Goal: Task Accomplishment & Management: Manage account settings

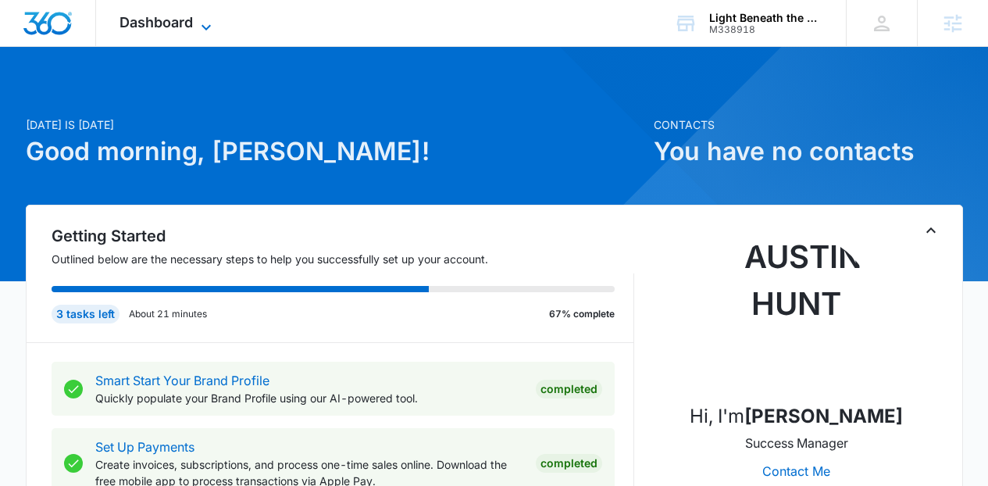
click at [168, 27] on span "Dashboard" at bounding box center [155, 22] width 73 height 16
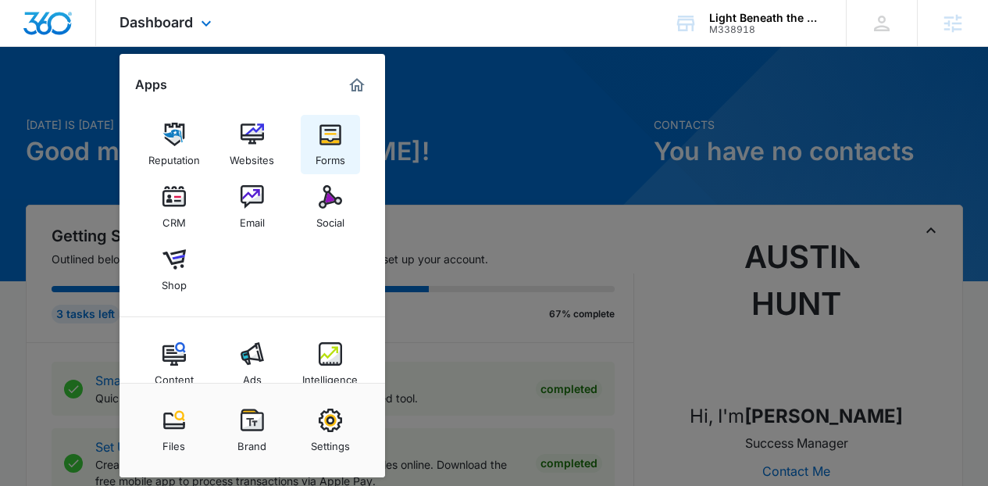
click at [340, 147] on div "Forms" at bounding box center [330, 156] width 30 height 20
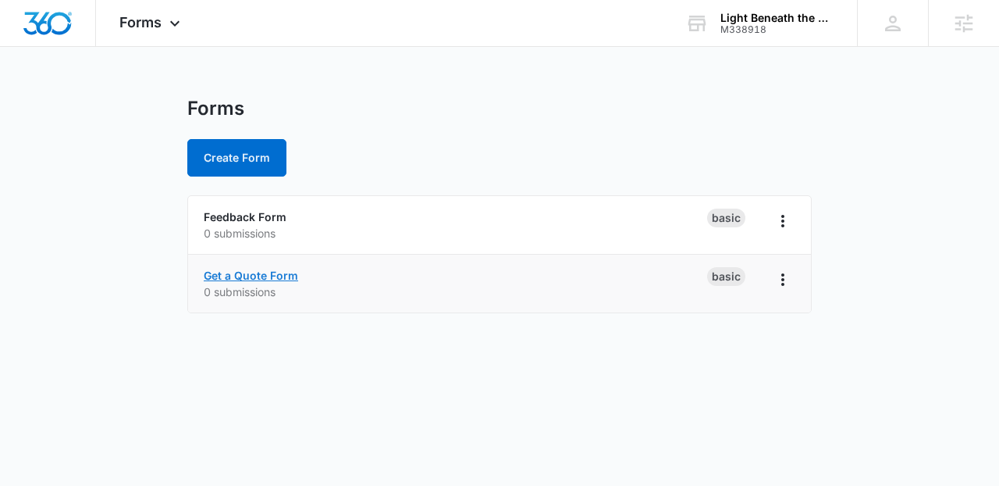
click at [260, 277] on link "Get a Quote Form" at bounding box center [251, 275] width 94 height 13
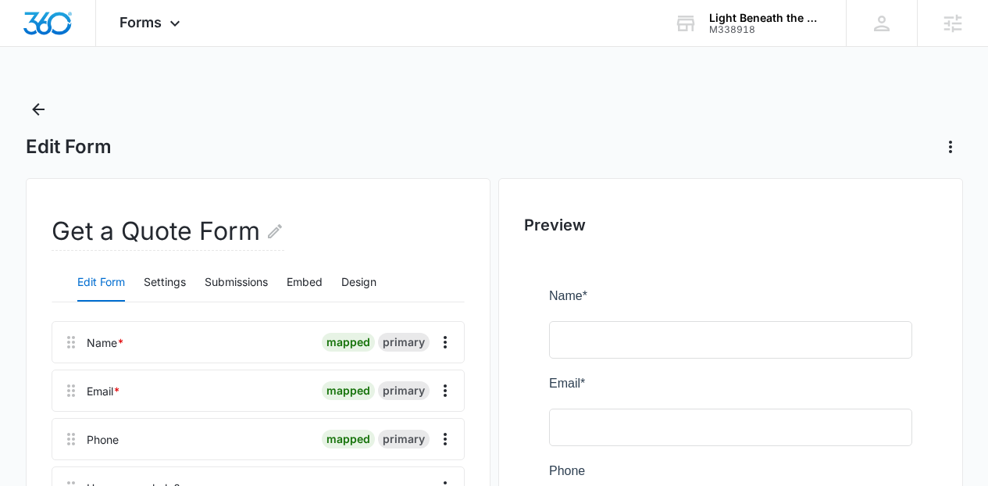
click at [190, 256] on div "Get a Quote Form" at bounding box center [258, 238] width 413 height 50
click at [179, 268] on button "Settings" at bounding box center [165, 282] width 42 height 37
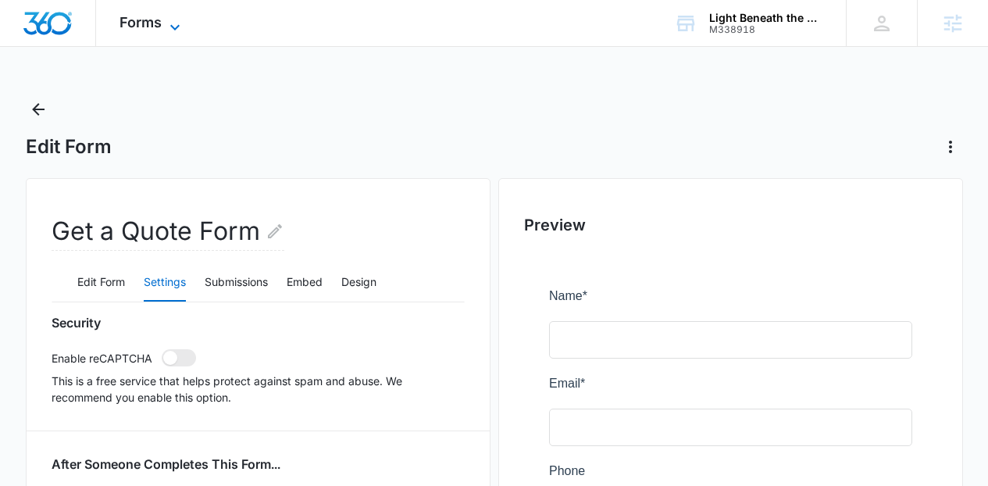
click at [166, 28] on icon at bounding box center [175, 27] width 19 height 19
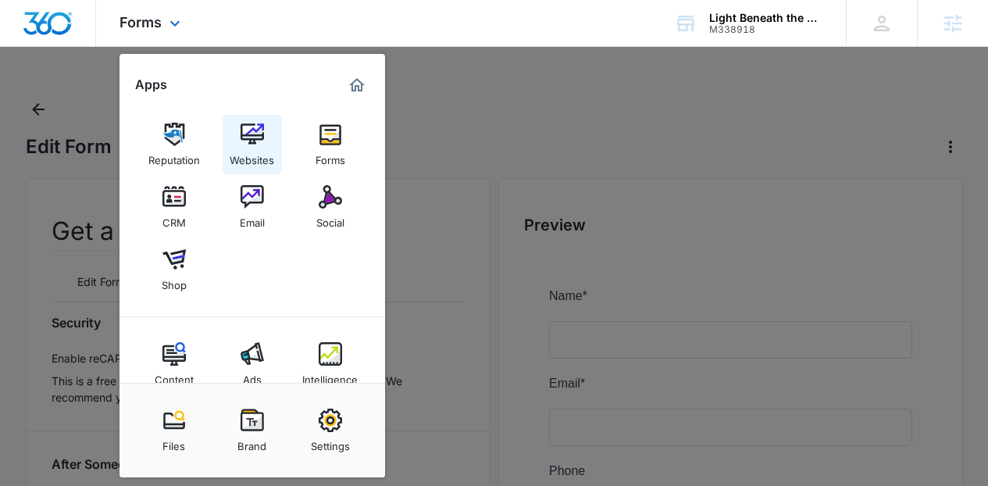
click at [233, 131] on link "Websites" at bounding box center [252, 144] width 59 height 59
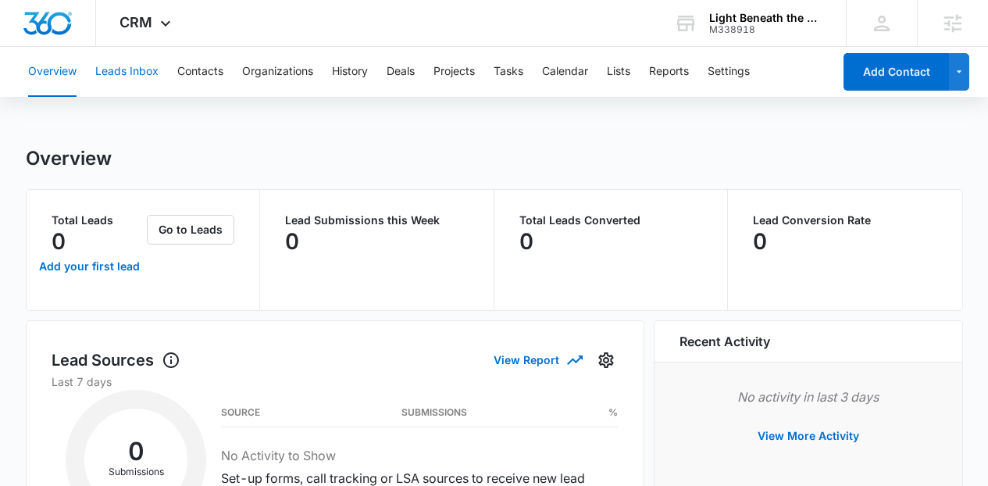
click at [145, 77] on button "Leads Inbox" at bounding box center [126, 72] width 63 height 50
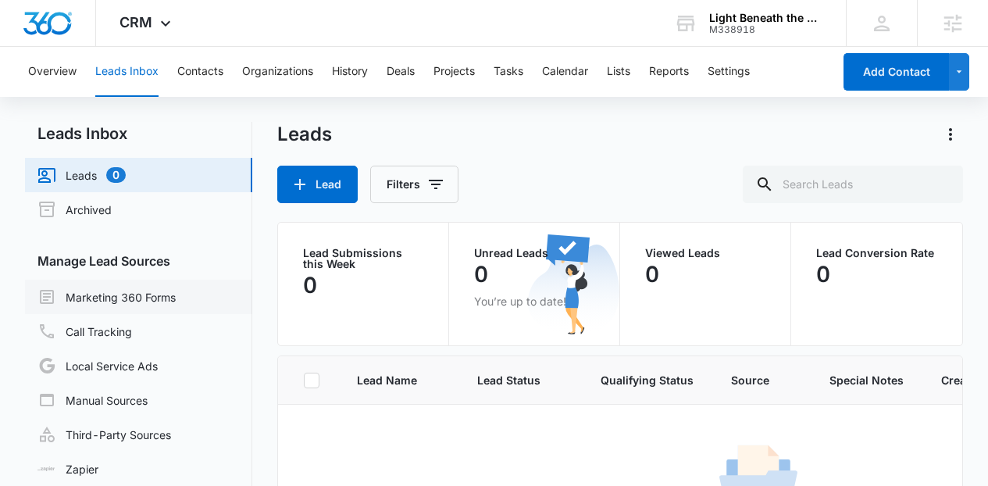
click at [129, 287] on link "Marketing 360 Forms" at bounding box center [106, 296] width 138 height 19
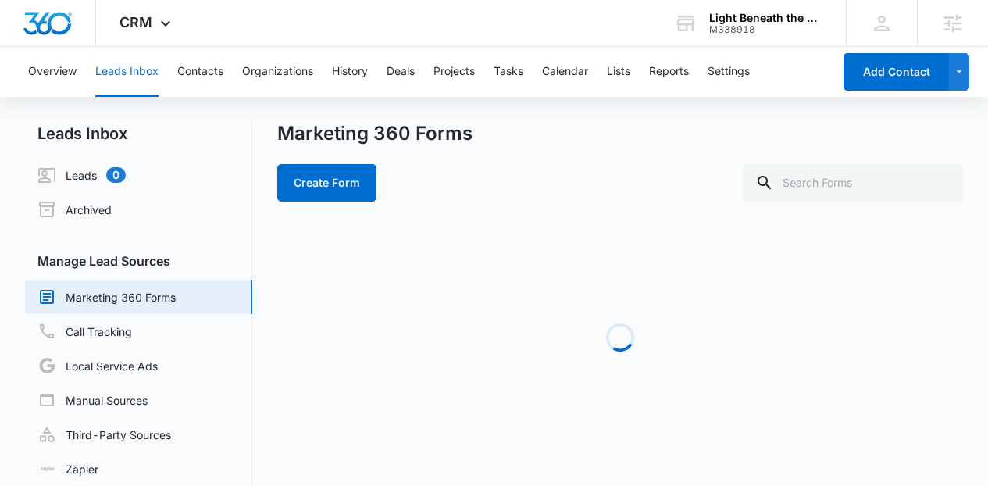
scroll to position [37, 0]
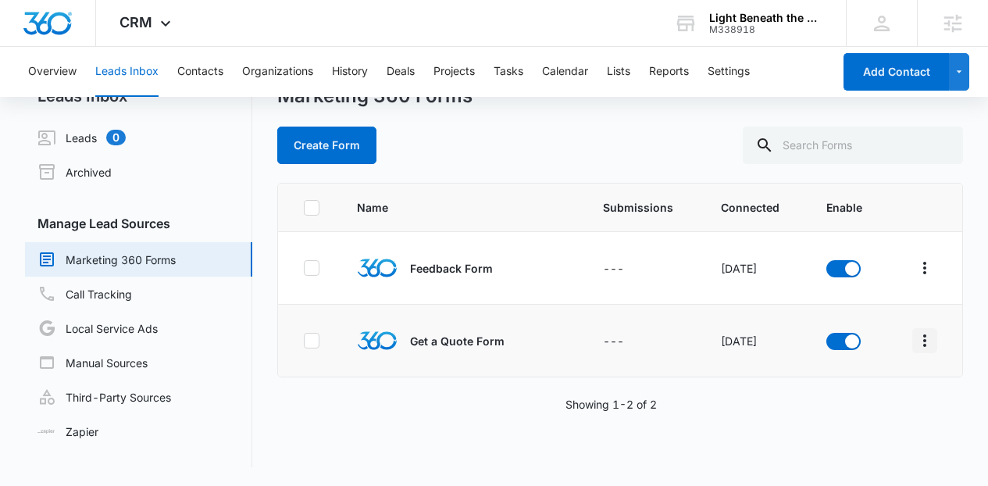
click at [923, 335] on icon "Overflow Menu" at bounding box center [924, 340] width 3 height 12
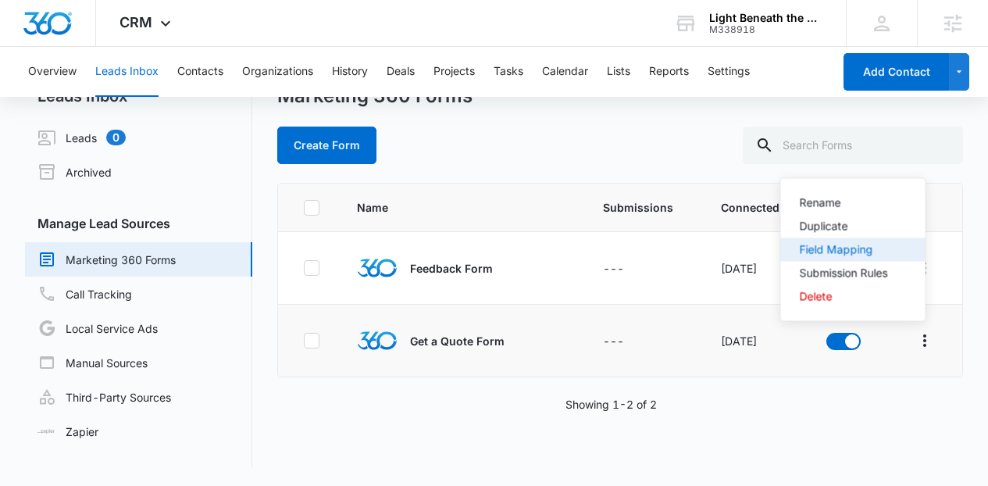
click at [850, 252] on div "Field Mapping" at bounding box center [844, 249] width 88 height 11
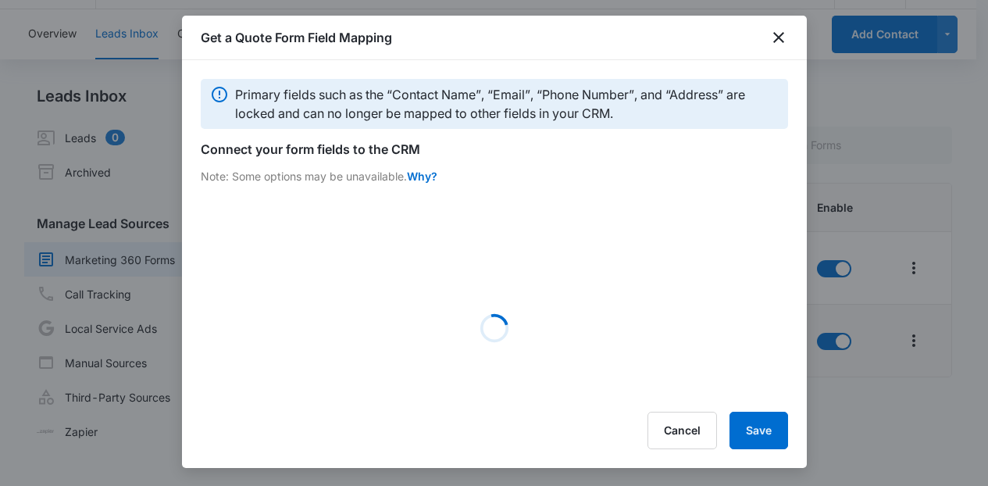
click at [792, 379] on div "Primary fields such as the “Contact Name”, “Email”, “Phone Number”, and “Addres…" at bounding box center [494, 228] width 625 height 336
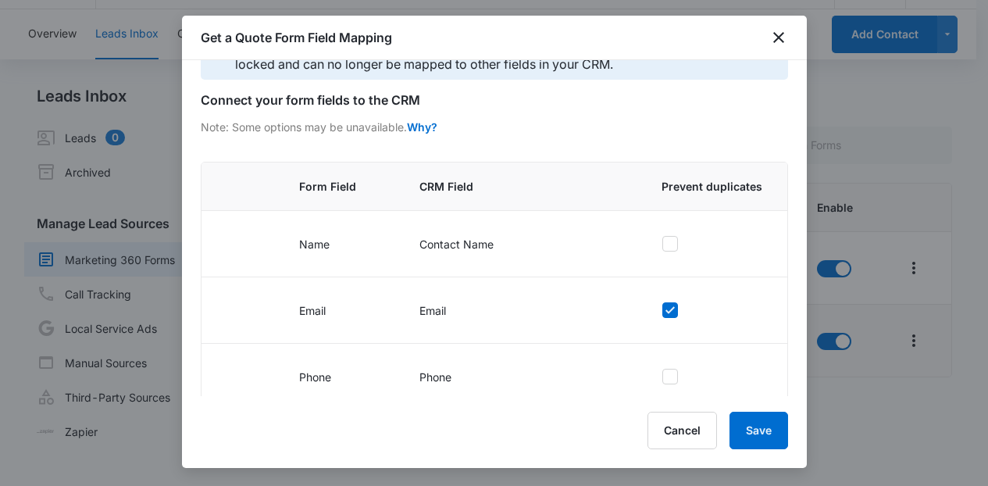
scroll to position [214, 0]
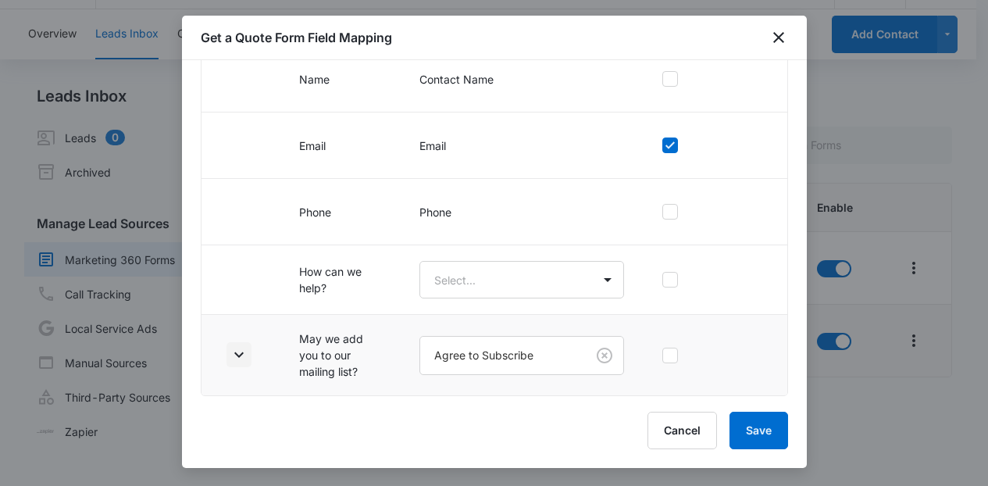
click at [245, 352] on icon "button" at bounding box center [239, 354] width 19 height 19
click at [794, 358] on div "Primary fields such as the “Contact Name”, “Email”, “Phone Number”, and “Addres…" at bounding box center [494, 228] width 625 height 336
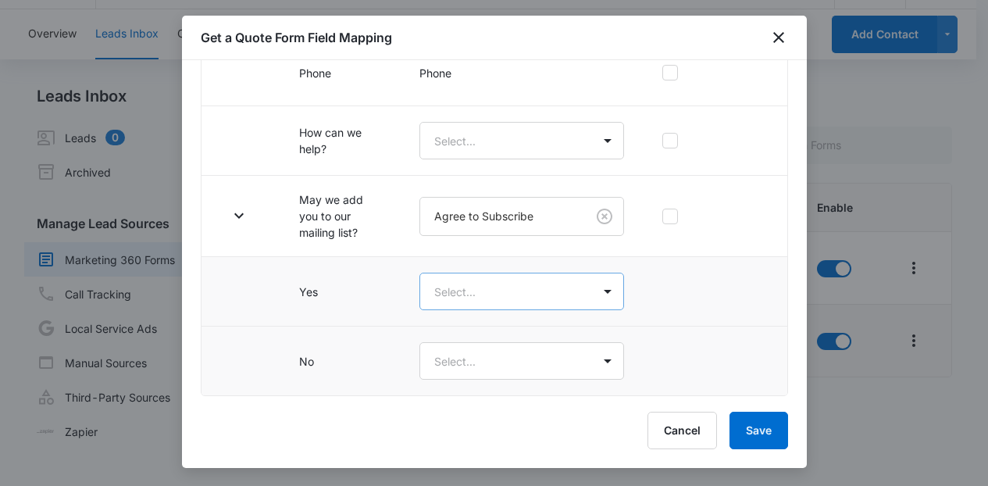
click at [557, 299] on body "CRM Apps Reputation Websites Forms CRM Email Social Shop Content Ads Intelligen…" at bounding box center [494, 224] width 988 height 523
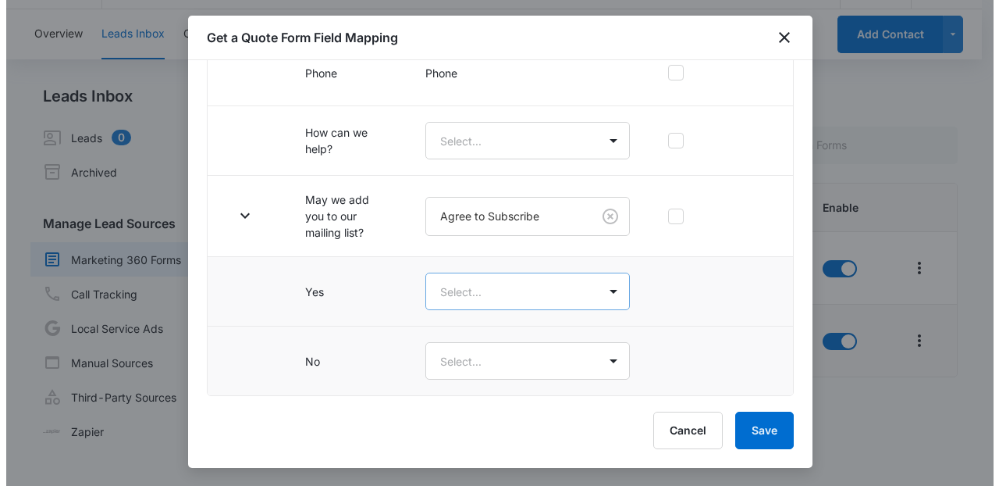
scroll to position [0, 0]
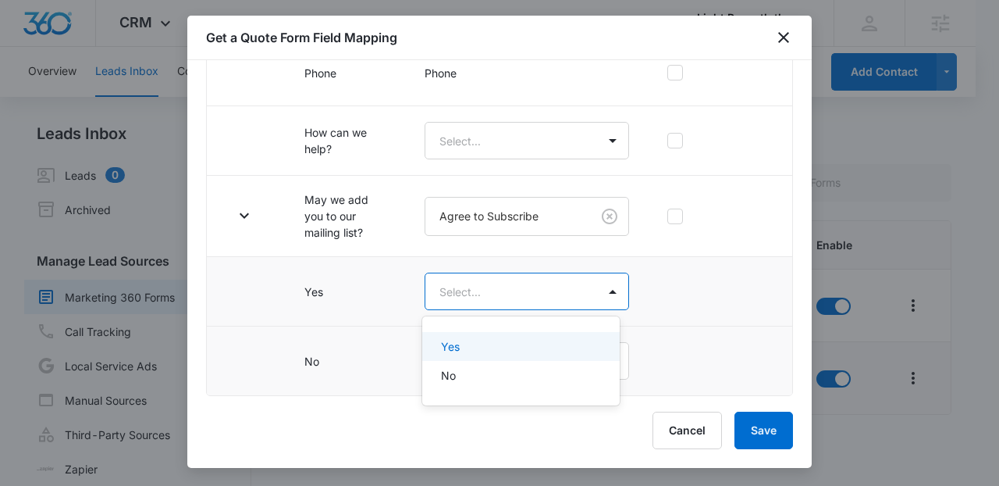
click at [514, 341] on div "Yes" at bounding box center [519, 346] width 156 height 16
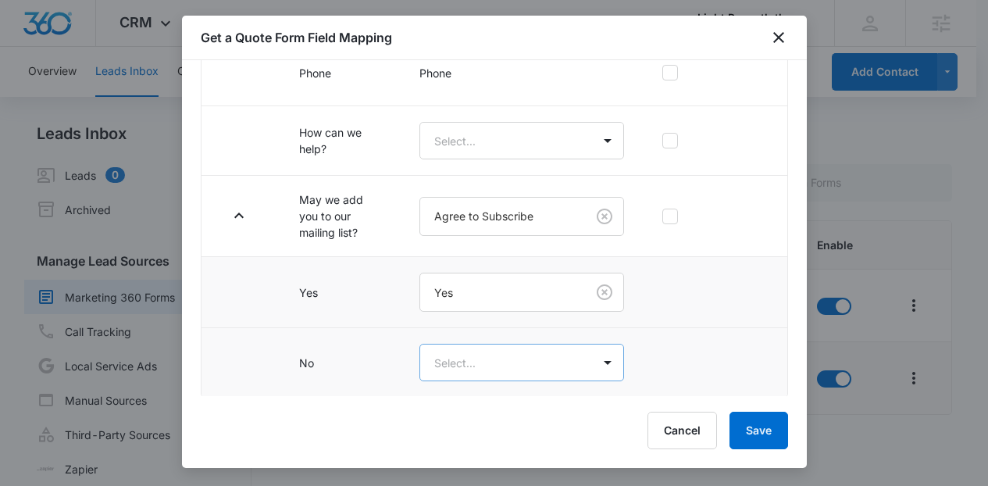
click at [520, 363] on body "CRM Apps Reputation Websites Forms CRM Email Social Shop Content Ads Intelligen…" at bounding box center [494, 261] width 988 height 523
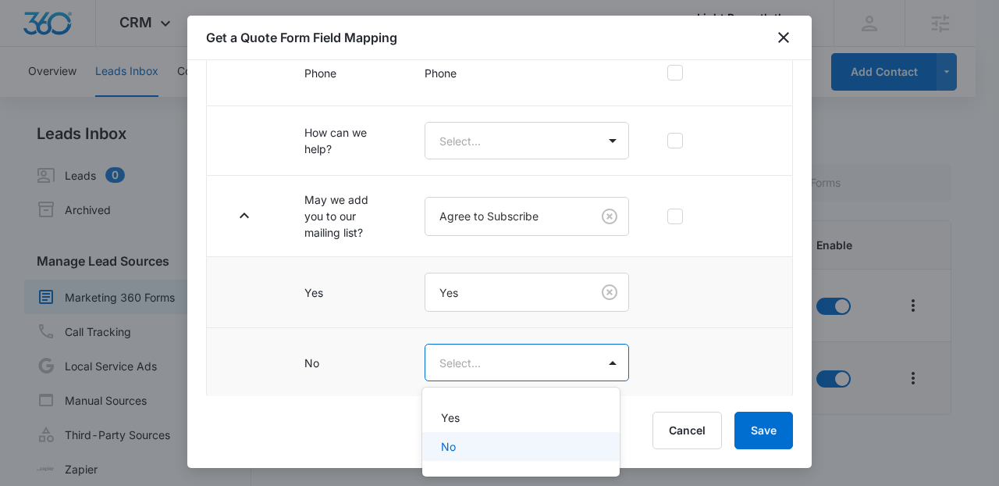
click at [476, 435] on div "No" at bounding box center [520, 446] width 197 height 29
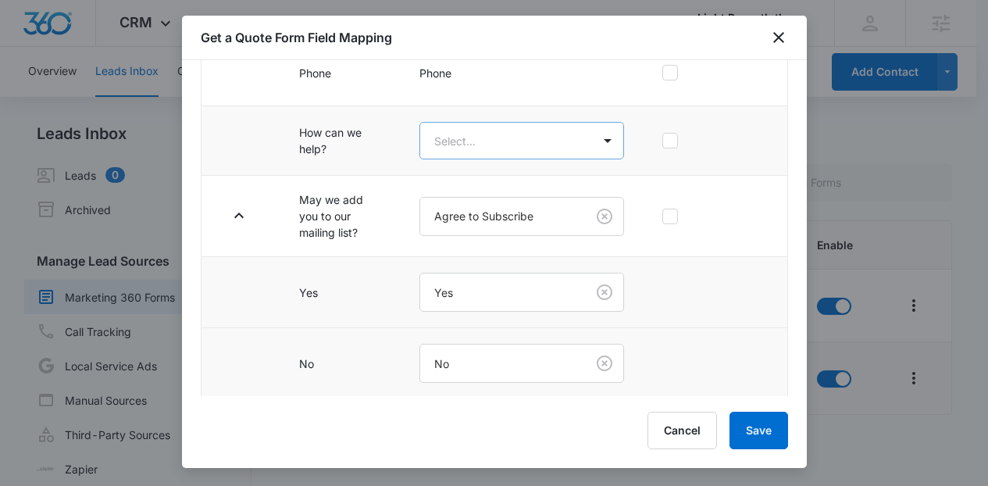
click at [505, 137] on body "CRM Apps Reputation Websites Forms CRM Email Social Shop Content Ads Intelligen…" at bounding box center [494, 261] width 988 height 523
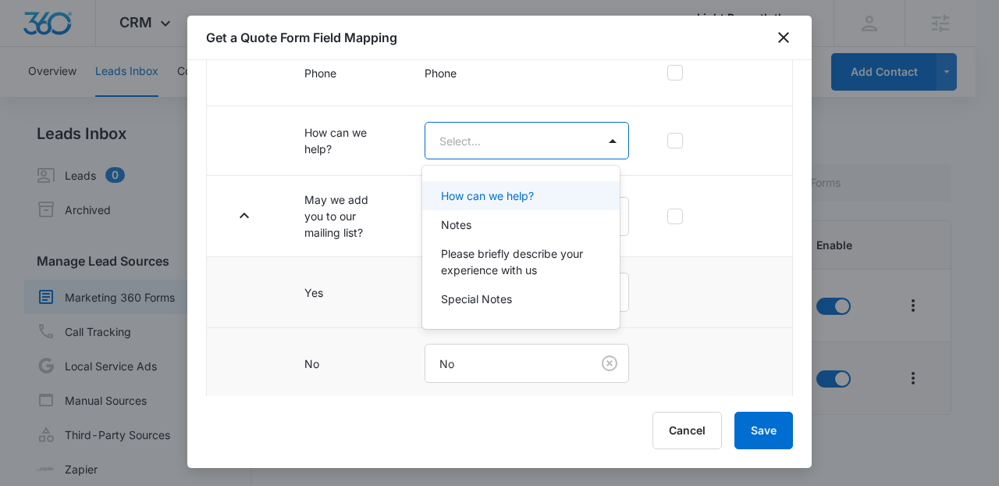
click at [505, 198] on p "How can we help?" at bounding box center [487, 195] width 93 height 16
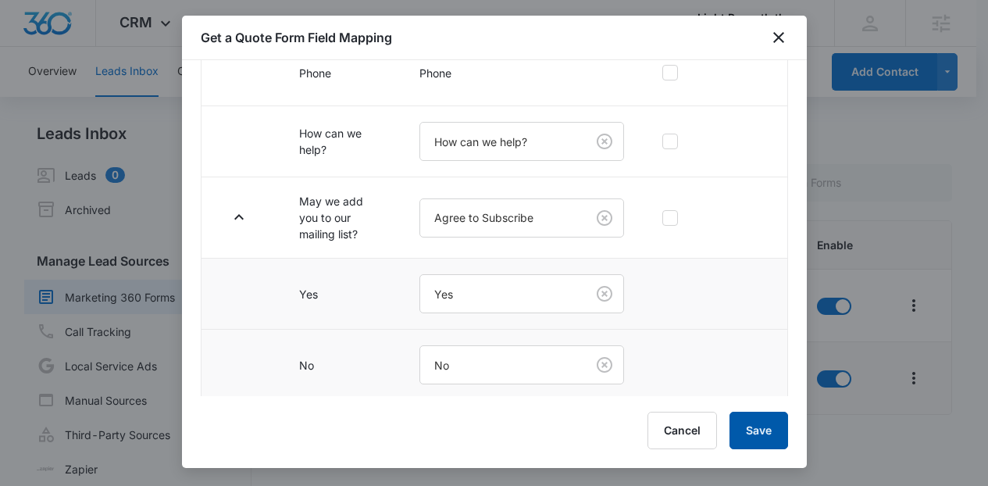
click at [745, 429] on button "Save" at bounding box center [758, 429] width 59 height 37
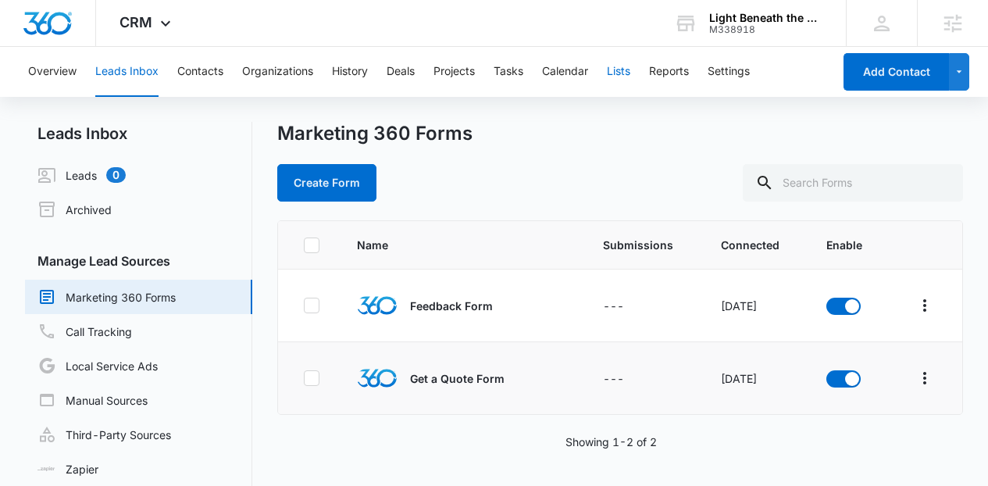
click at [629, 75] on button "Lists" at bounding box center [618, 72] width 23 height 50
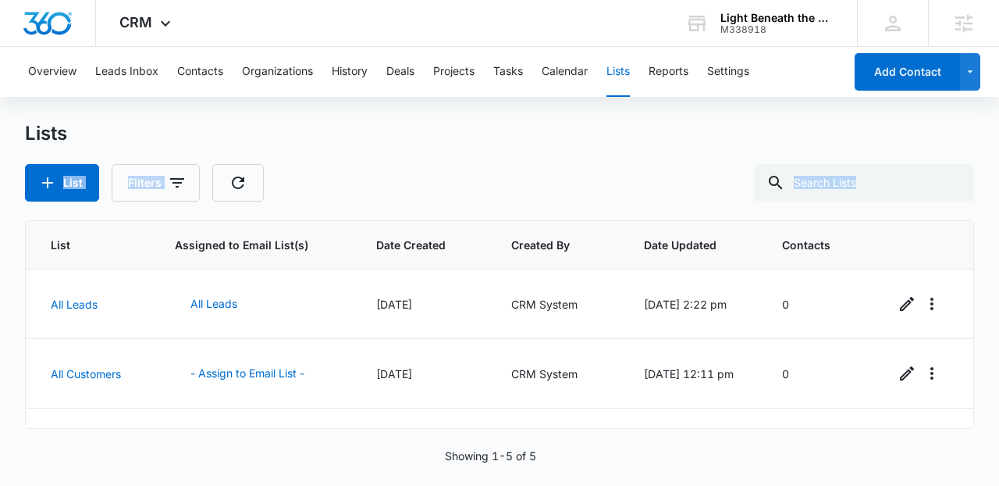
drag, startPoint x: 993, startPoint y: 140, endPoint x: 992, endPoint y: 362, distance: 222.5
click at [992, 363] on main "Lists List Filters List Assigned to Email List(s) Date Created Created By Date …" at bounding box center [499, 302] width 999 height 361
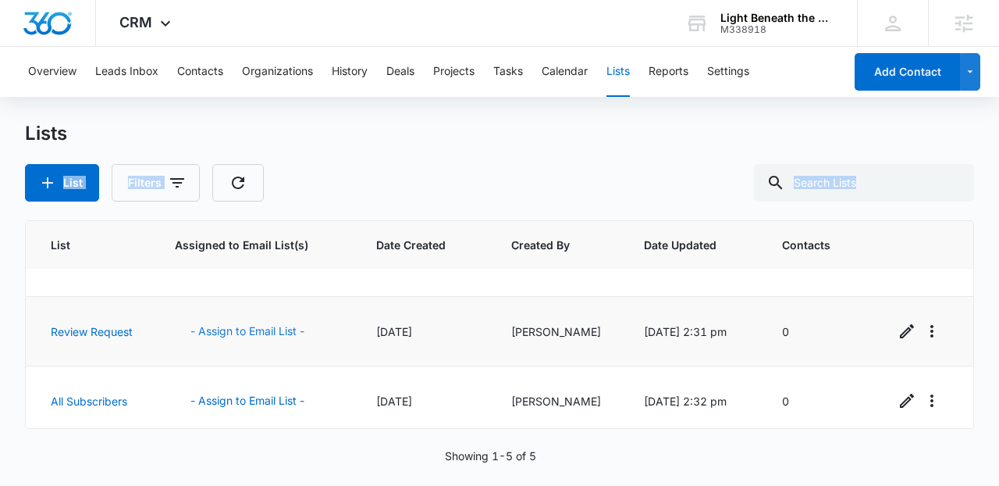
click at [266, 328] on button "- Assign to Email List -" at bounding box center [247, 330] width 145 height 37
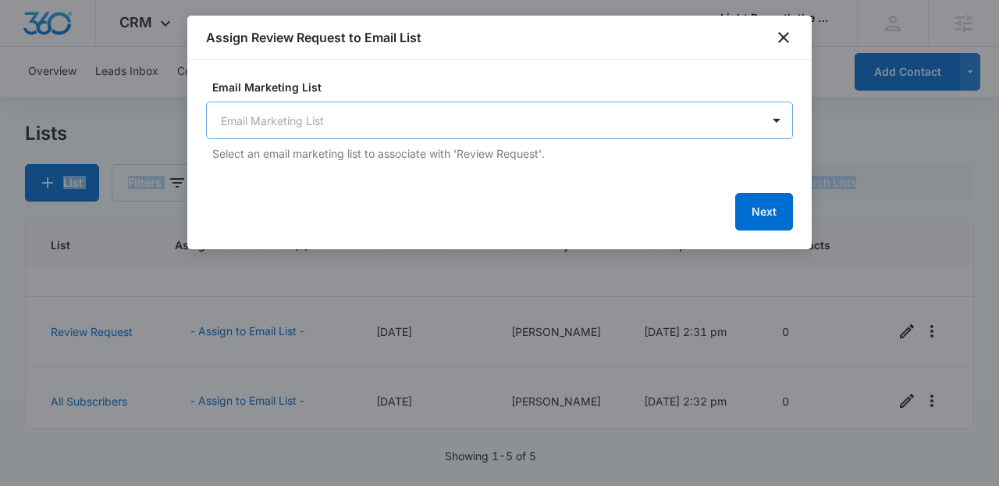
click at [322, 103] on body "CRM Apps Reputation Websites Forms CRM Email Social Shop Content Ads Intelligen…" at bounding box center [499, 243] width 999 height 486
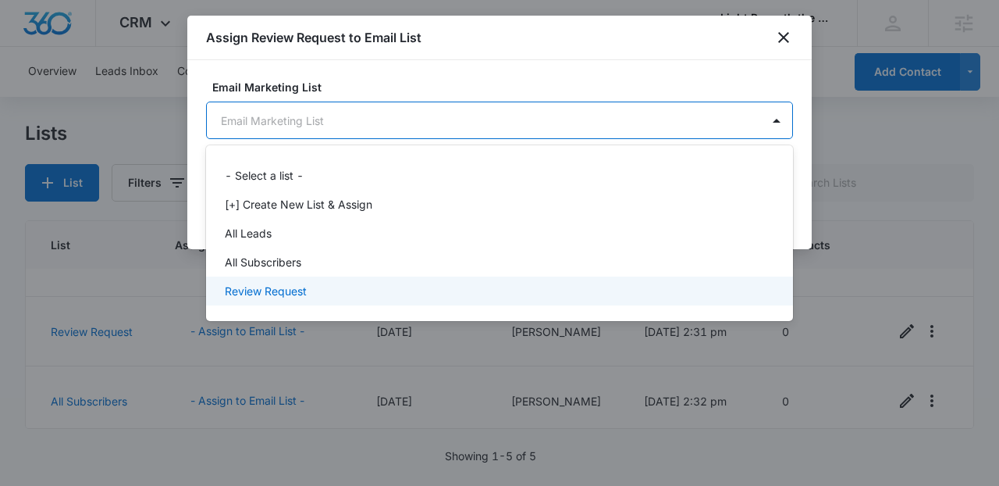
click at [317, 283] on div "Review Request" at bounding box center [498, 291] width 547 height 16
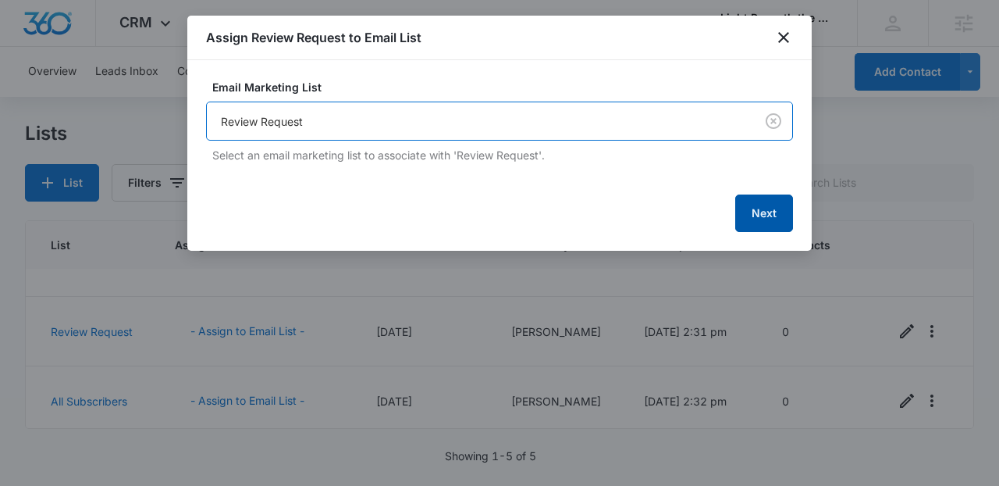
click at [760, 218] on button "Next" at bounding box center [765, 212] width 58 height 37
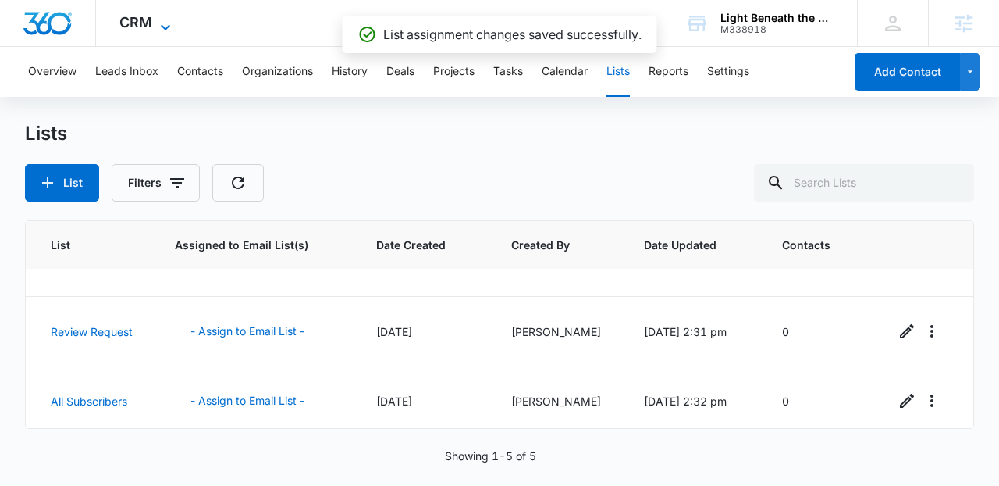
click at [157, 16] on div "CRM Apps Reputation Websites Forms CRM Email Social Shop Content Ads Intelligen…" at bounding box center [147, 23] width 102 height 46
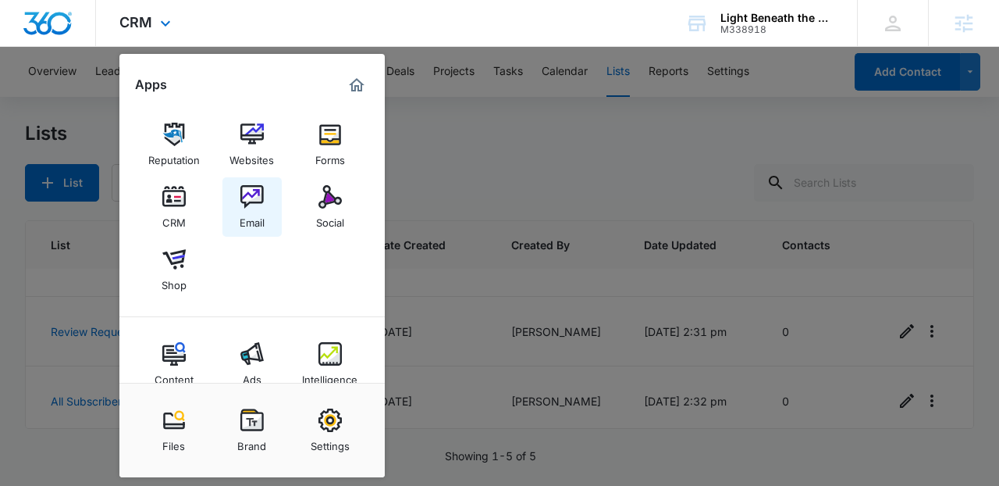
click at [256, 190] on img at bounding box center [251, 196] width 23 height 23
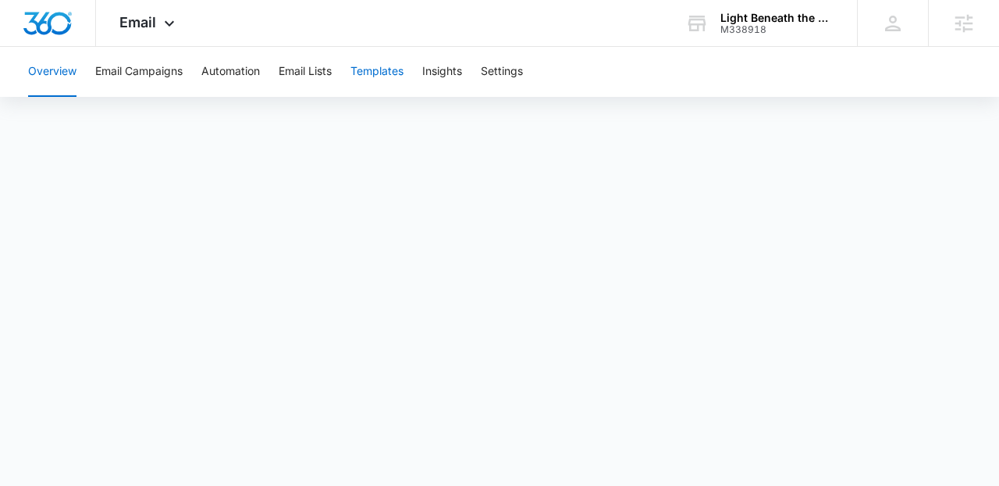
click at [390, 77] on button "Templates" at bounding box center [377, 72] width 53 height 50
click at [299, 83] on button "Email Lists" at bounding box center [305, 72] width 53 height 50
click at [376, 80] on button "Templates" at bounding box center [377, 72] width 53 height 50
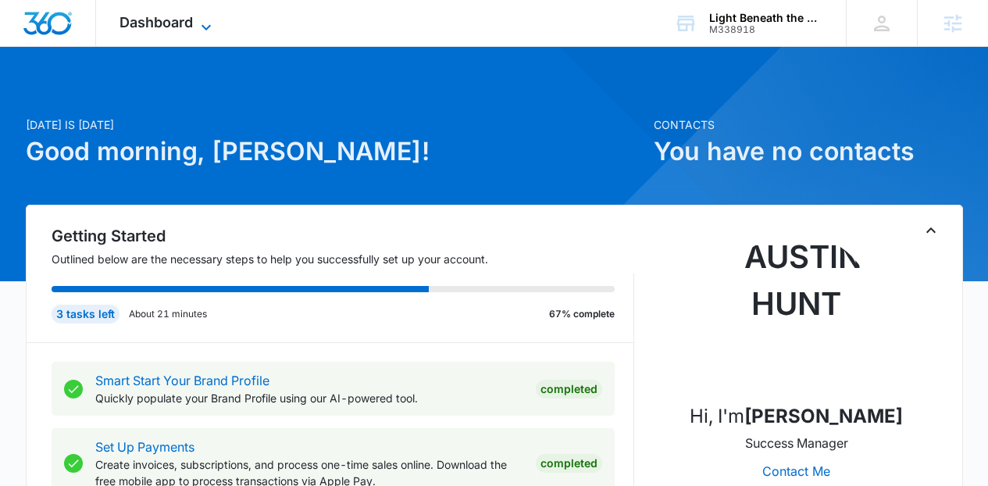
click at [208, 27] on icon at bounding box center [205, 26] width 9 height 5
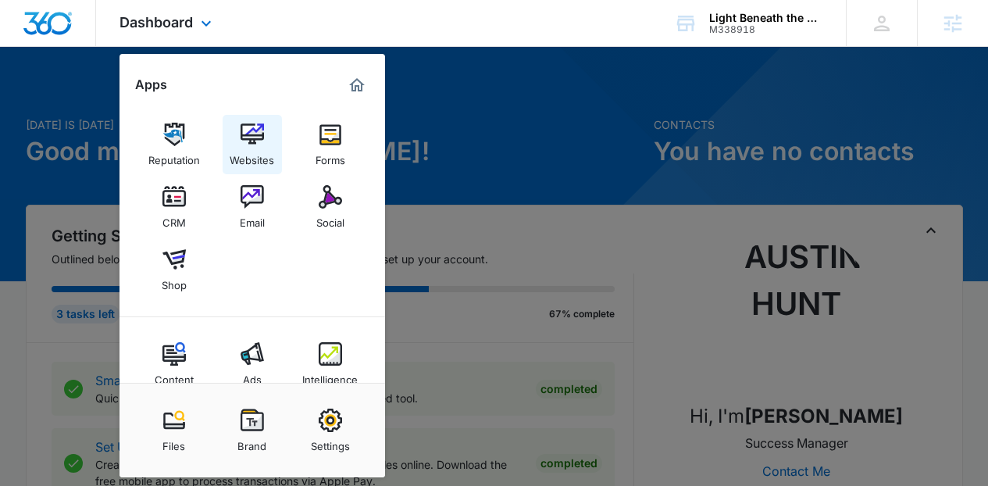
click at [244, 137] on img at bounding box center [251, 134] width 23 height 23
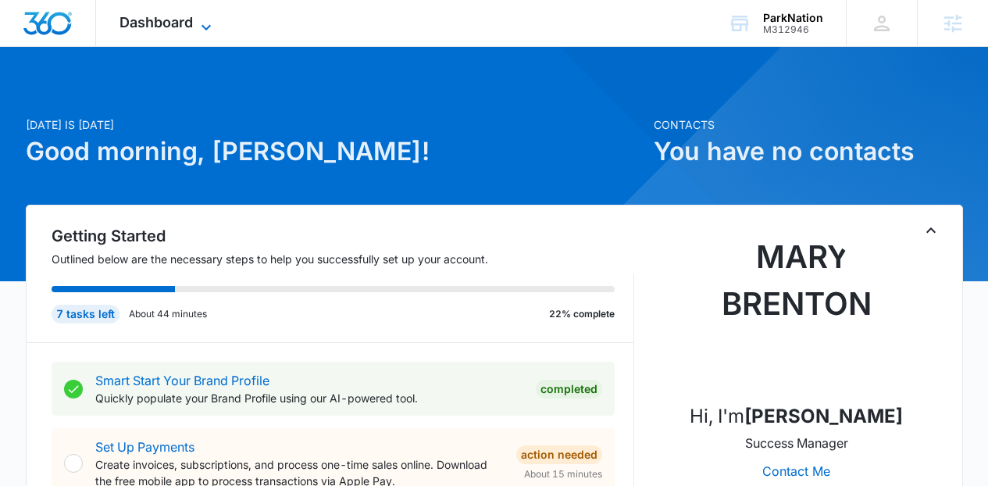
click at [183, 19] on span "Dashboard" at bounding box center [155, 22] width 73 height 16
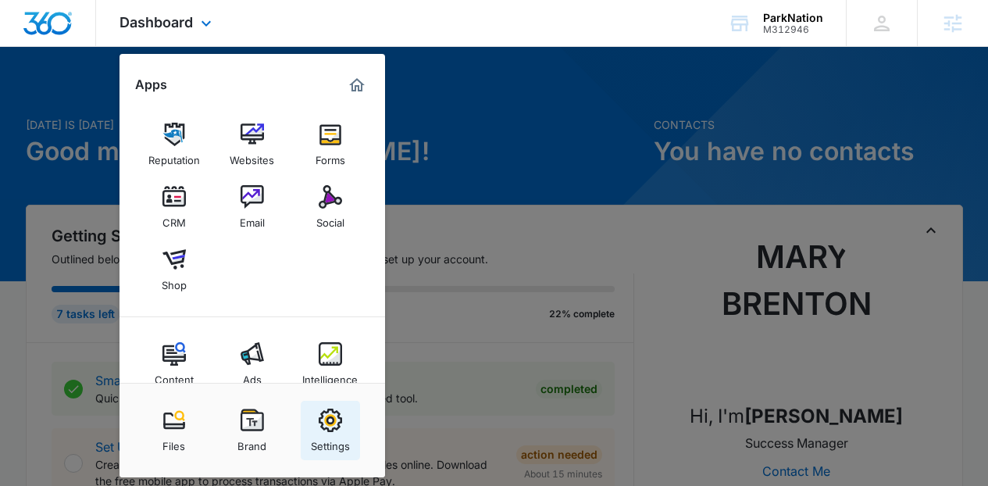
click at [326, 438] on div "Settings" at bounding box center [330, 442] width 39 height 20
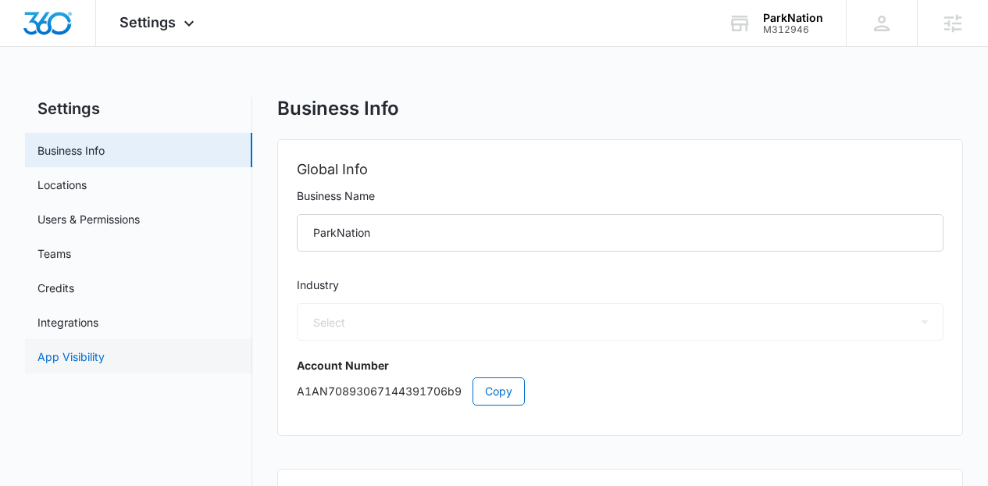
select select "35"
select select "US"
select select "America/[GEOGRAPHIC_DATA]"
click at [105, 365] on link "App Visibility" at bounding box center [70, 356] width 67 height 16
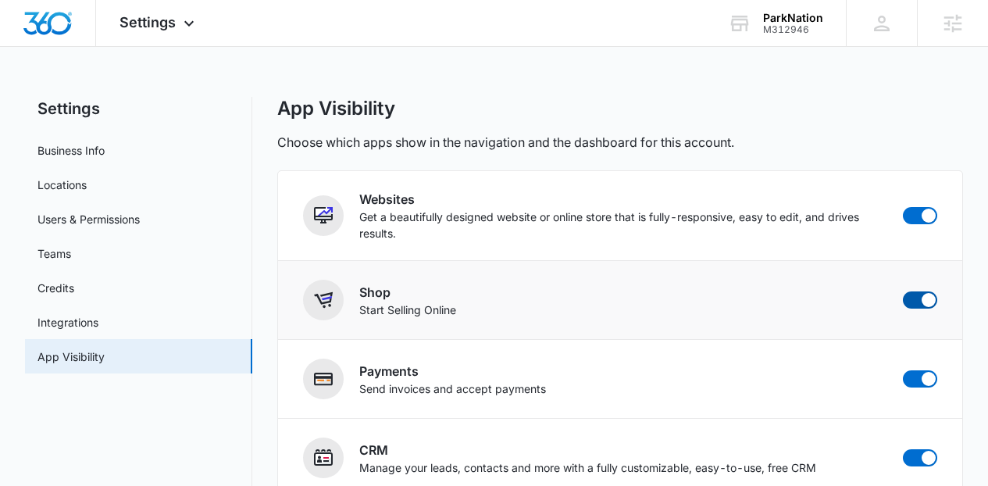
click at [917, 295] on span at bounding box center [920, 299] width 34 height 17
click at [903, 291] on input "checkbox" at bounding box center [902, 290] width 1 height 1
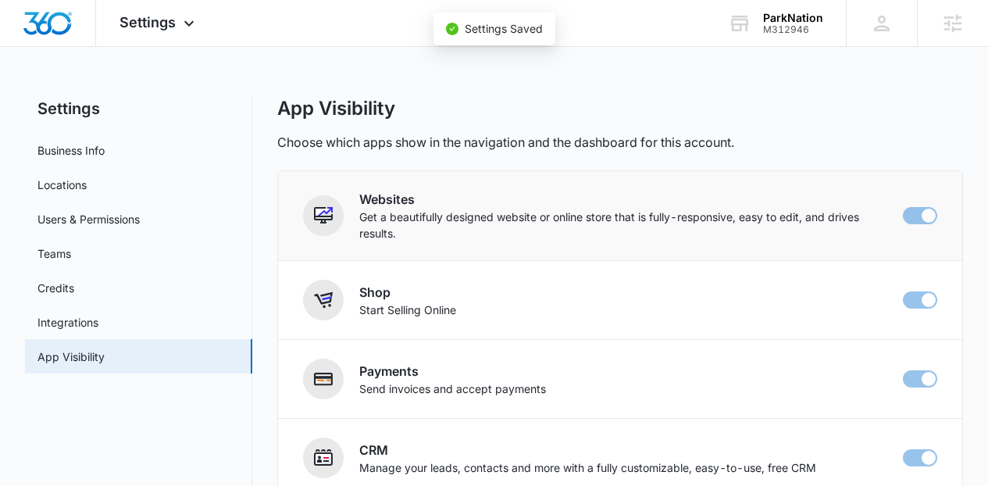
checkbox input "false"
click at [927, 216] on span at bounding box center [928, 215] width 14 height 14
click at [903, 207] on input "checkbox" at bounding box center [902, 206] width 1 height 1
checkbox input "false"
click at [178, 31] on div "Settings Apps Reputation Forms CRM Email Social Content Ads Intelligence Files …" at bounding box center [159, 23] width 126 height 46
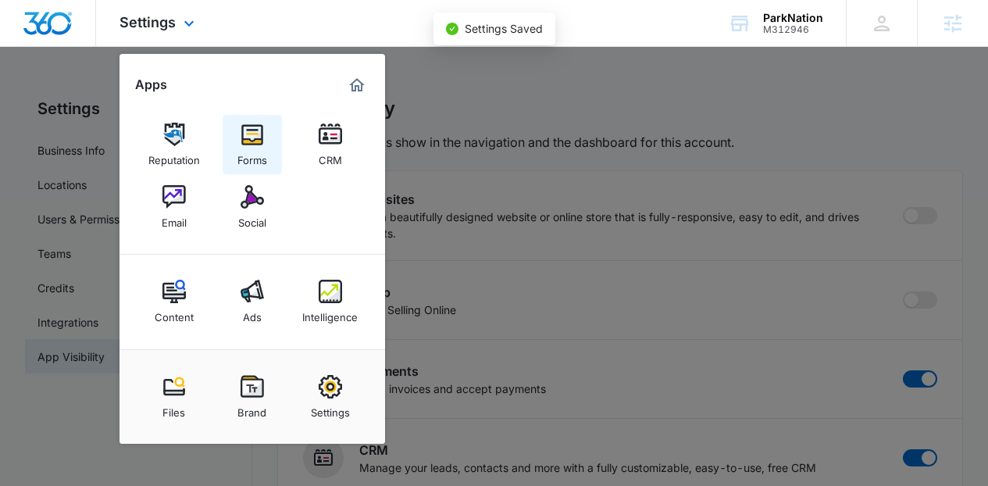
click at [240, 142] on img at bounding box center [251, 134] width 23 height 23
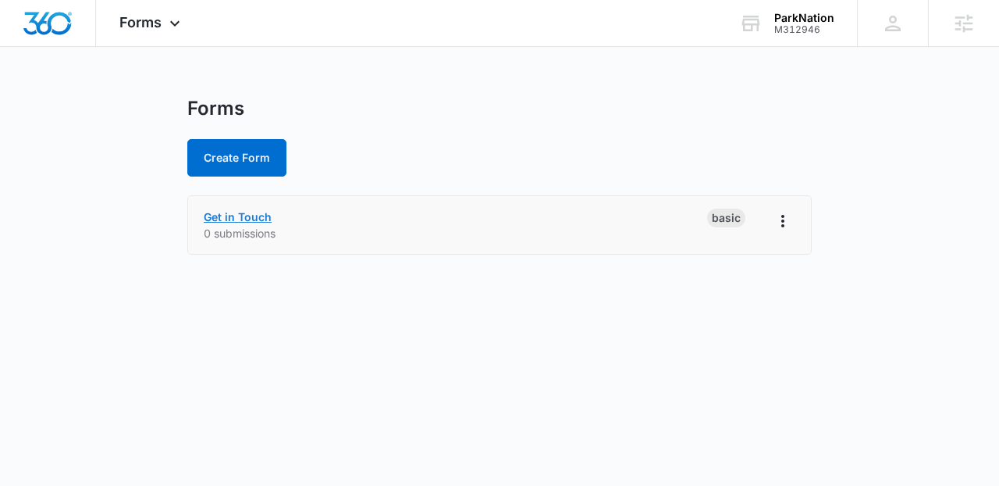
click at [255, 213] on link "Get in Touch" at bounding box center [238, 216] width 68 height 13
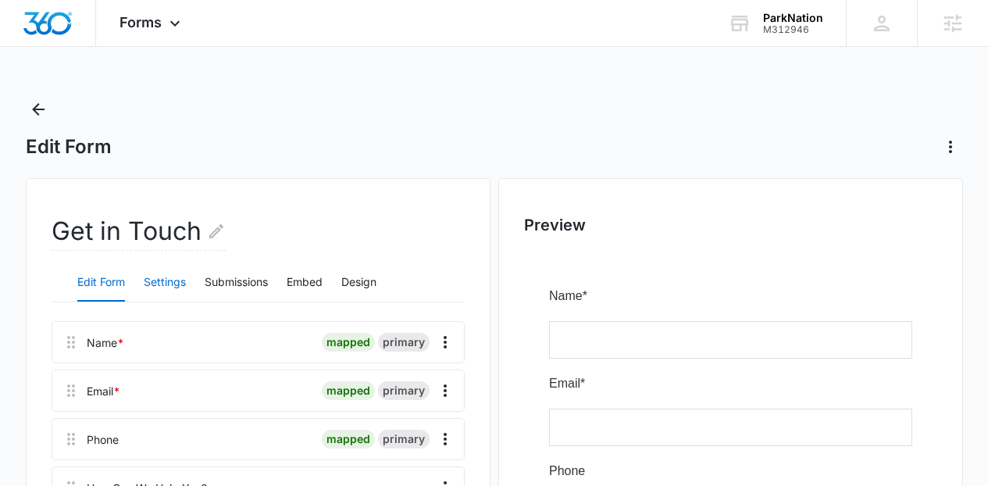
click at [174, 264] on button "Settings" at bounding box center [165, 282] width 42 height 37
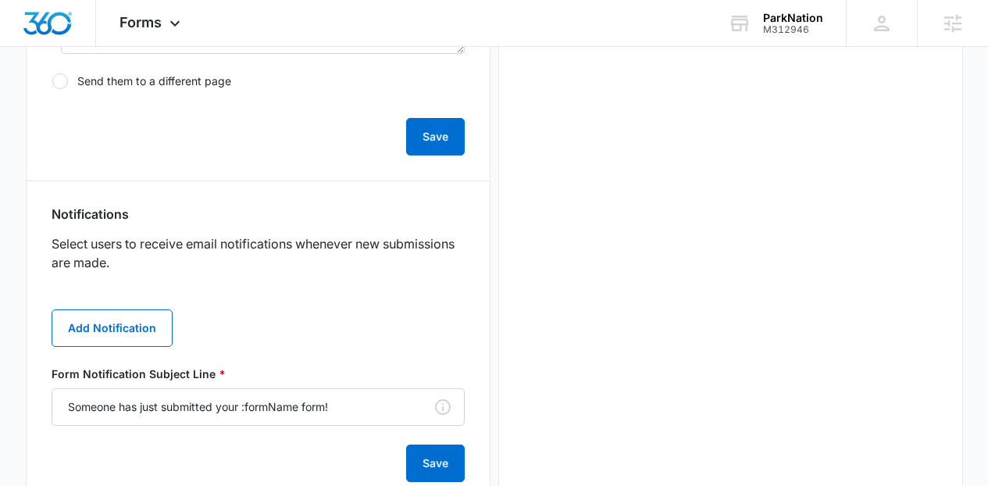
scroll to position [660, 0]
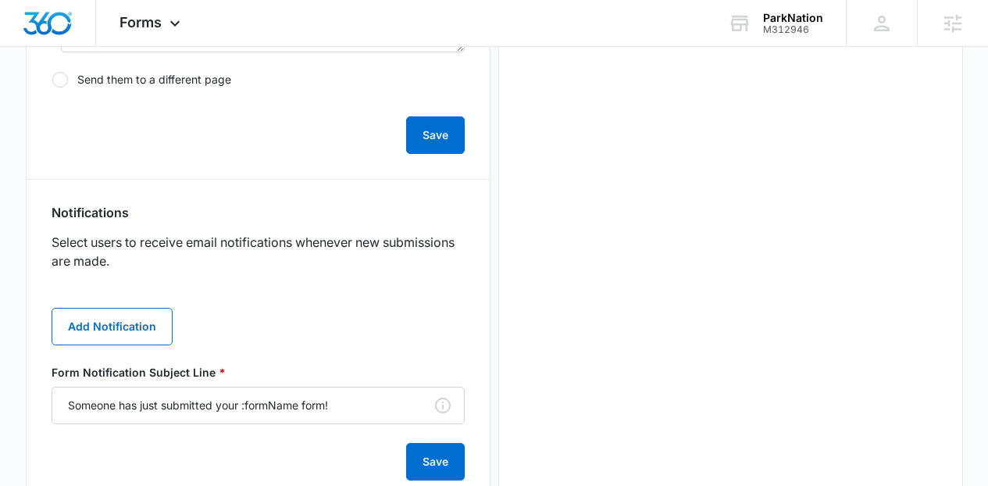
click at [84, 306] on div "Add Notification Form Notification Subject Line * Someone has just submitted yo…" at bounding box center [258, 384] width 413 height 191
click at [110, 315] on button "Add Notification" at bounding box center [112, 326] width 121 height 37
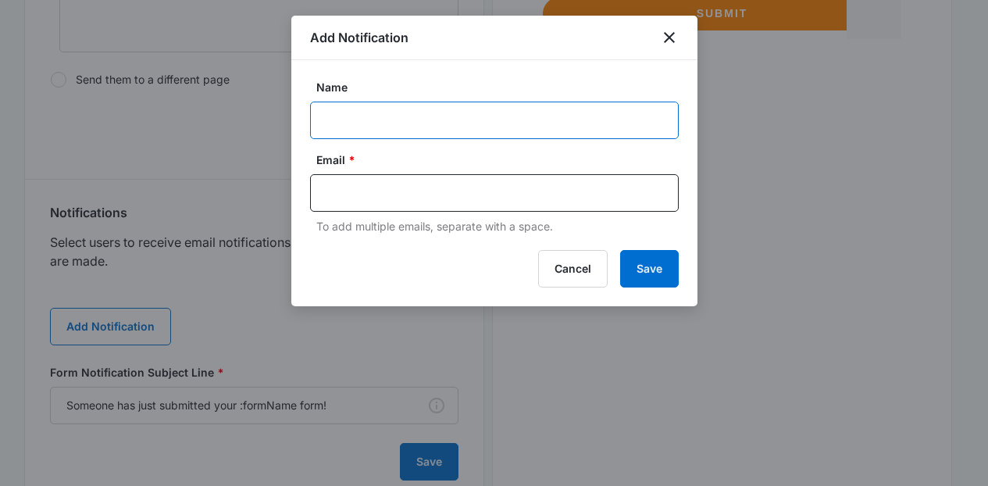
click at [355, 123] on input "Name" at bounding box center [494, 120] width 369 height 37
paste input "timpikey@parknation.us"
click at [411, 124] on input "info@timpikey@parknation.us" at bounding box center [494, 120] width 369 height 37
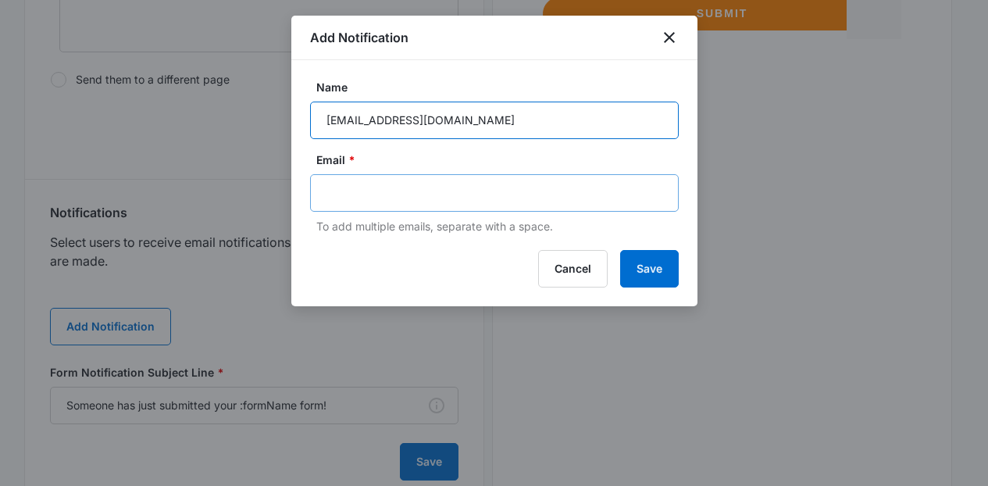
type input "info@parknation.us"
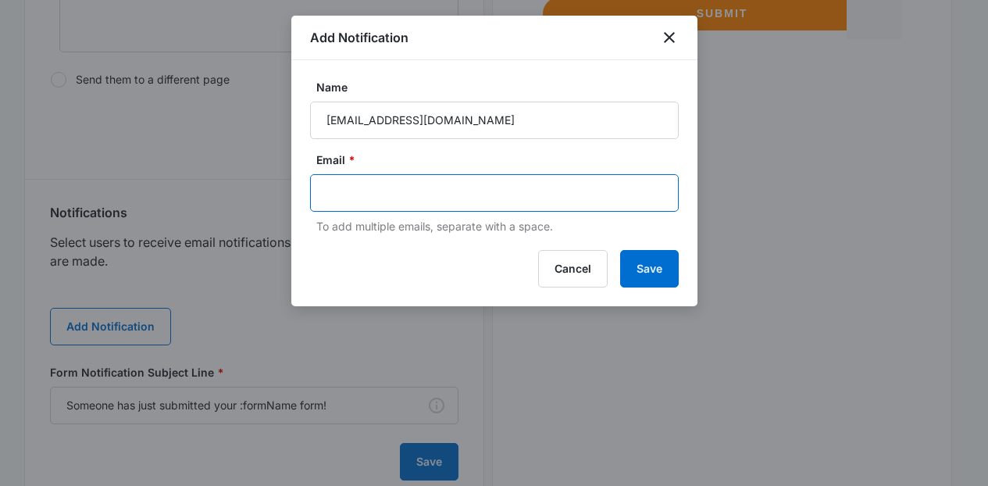
click at [428, 197] on input "text" at bounding box center [495, 192] width 339 height 23
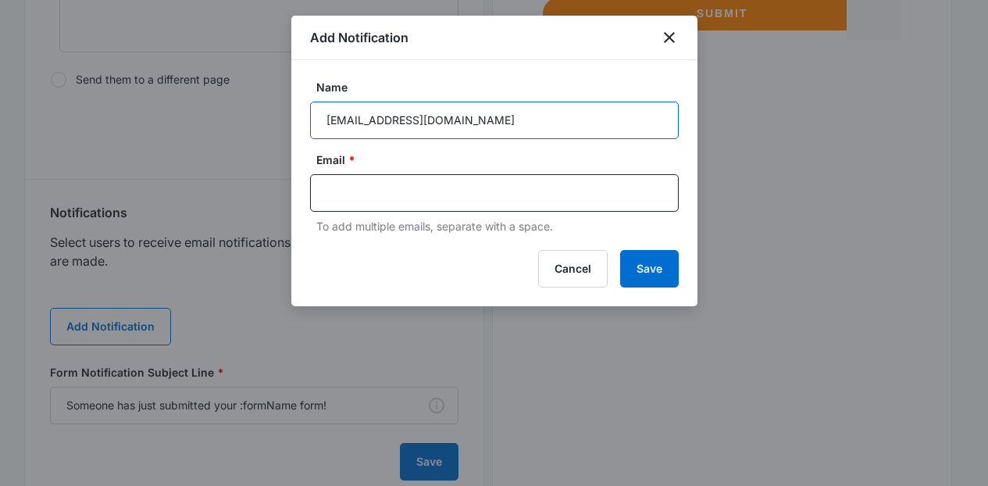
click at [440, 117] on input "info@parknation.us" at bounding box center [494, 120] width 369 height 37
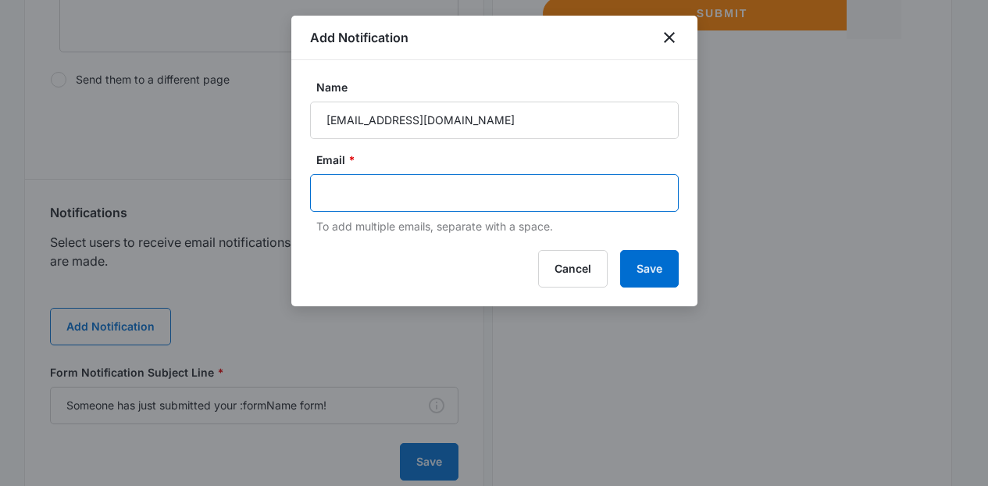
click at [429, 191] on input "text" at bounding box center [495, 192] width 339 height 23
paste input "info@parknation.us"
type input "info@parknation.us"
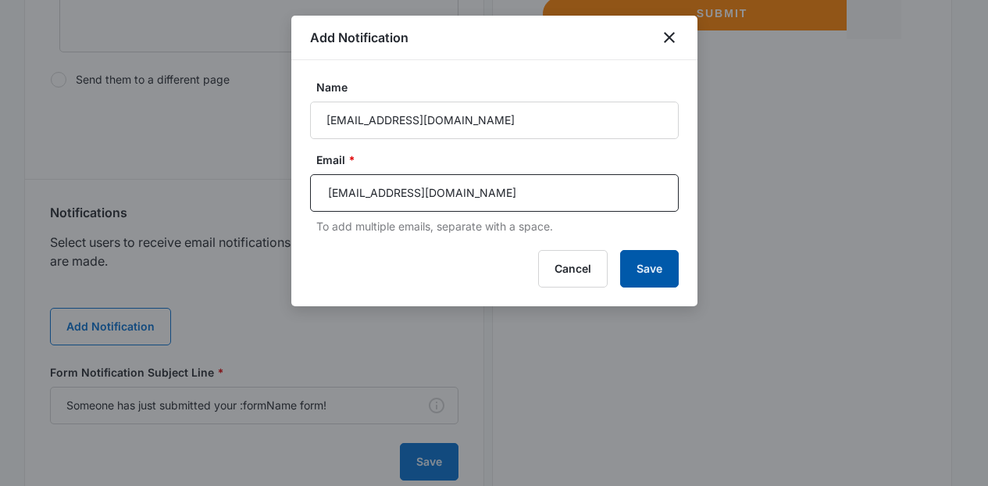
click at [653, 272] on button "Save" at bounding box center [649, 268] width 59 height 37
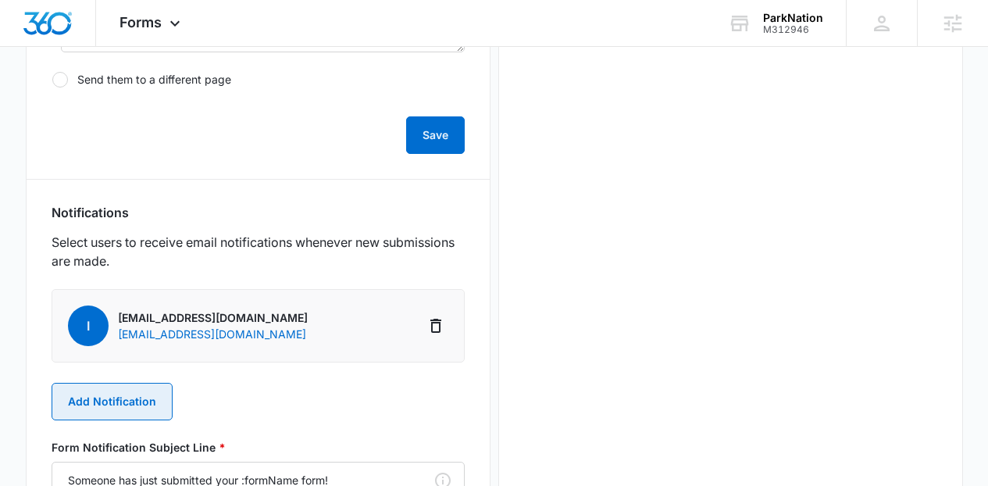
click at [128, 390] on button "Add Notification" at bounding box center [112, 401] width 121 height 37
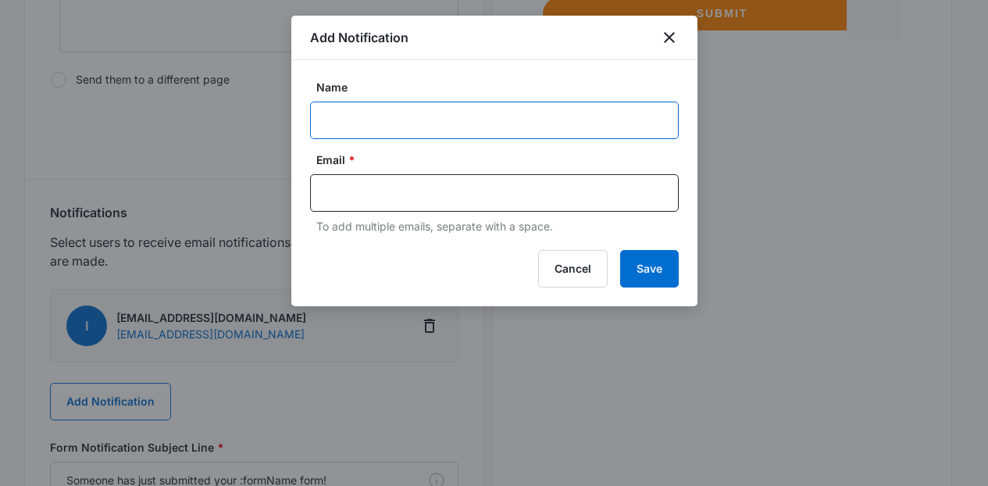
click at [427, 116] on input "Name" at bounding box center [494, 120] width 369 height 37
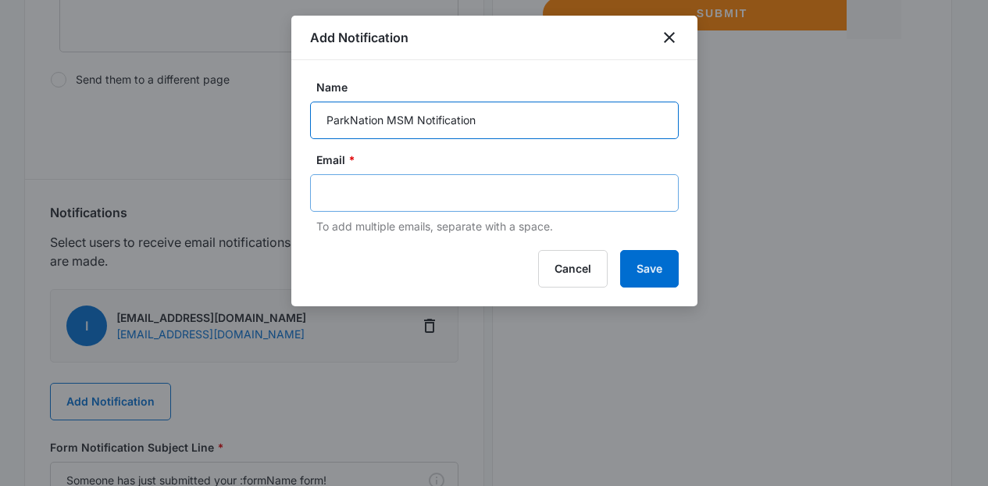
type input "ParkNation MSM Notification"
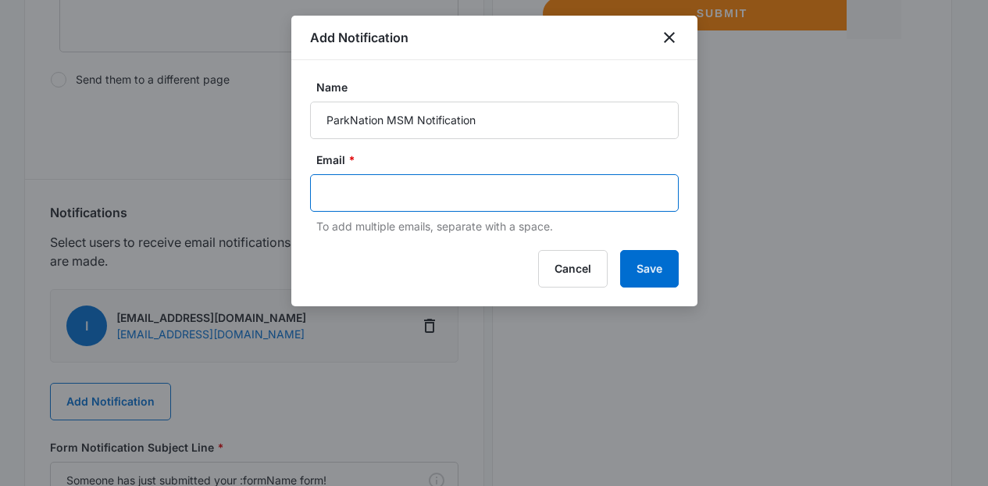
click at [449, 194] on input "text" at bounding box center [495, 192] width 339 height 23
paste input "[PERSON_NAME][EMAIL_ADDRESS][PERSON_NAME][DOMAIN_NAME]"
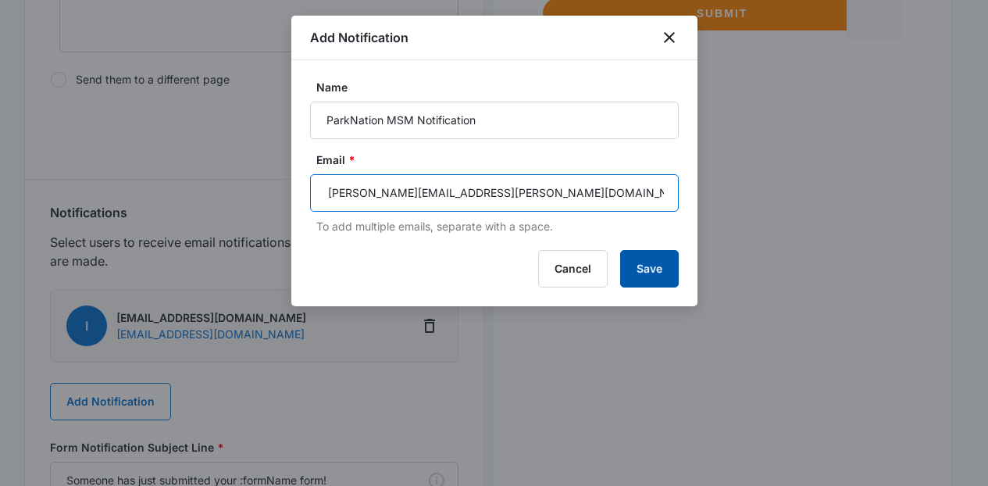
type input "[PERSON_NAME][EMAIL_ADDRESS][PERSON_NAME][DOMAIN_NAME]"
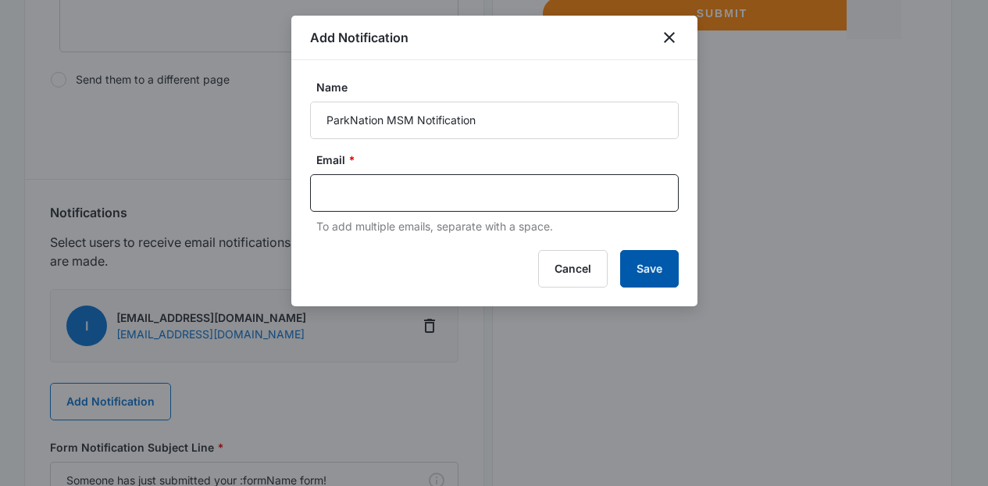
click at [636, 272] on button "Save" at bounding box center [649, 268] width 59 height 37
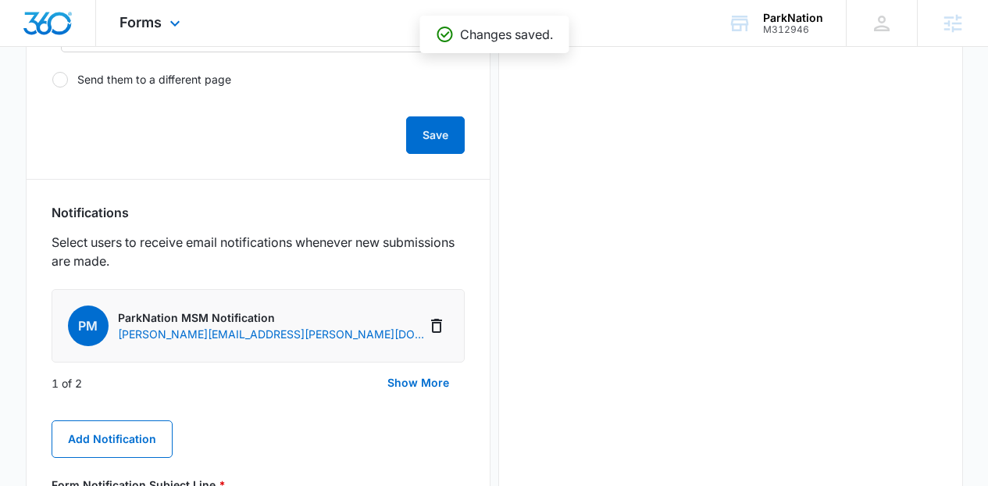
click at [197, 20] on div "Forms Apps Reputation Forms CRM Email Social Content Ads Intelligence Files Bra…" at bounding box center [152, 23] width 112 height 46
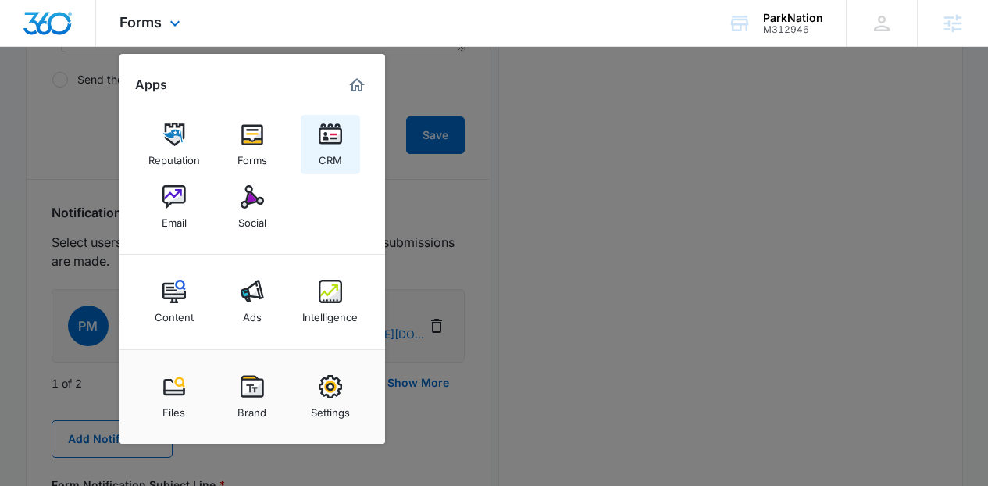
click at [319, 151] on div "CRM" at bounding box center [330, 156] width 23 height 20
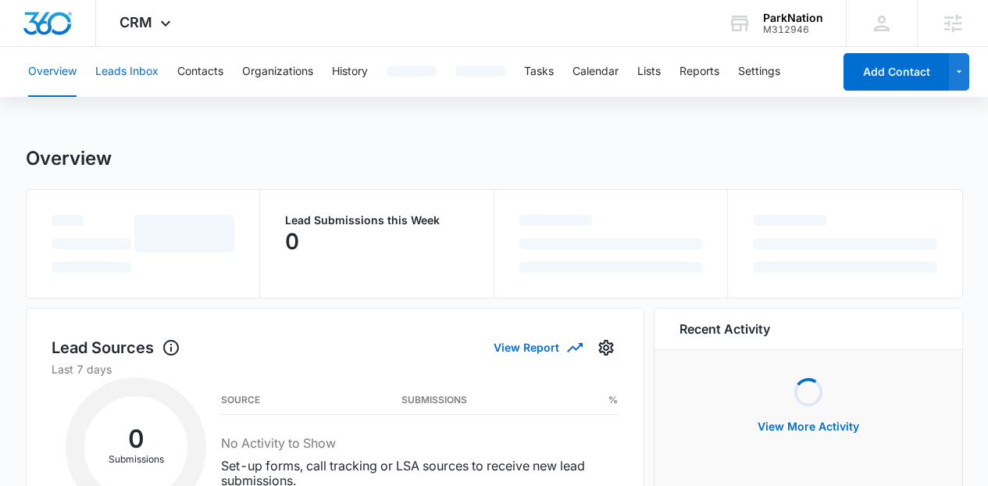
click at [116, 80] on button "Leads Inbox" at bounding box center [126, 72] width 63 height 50
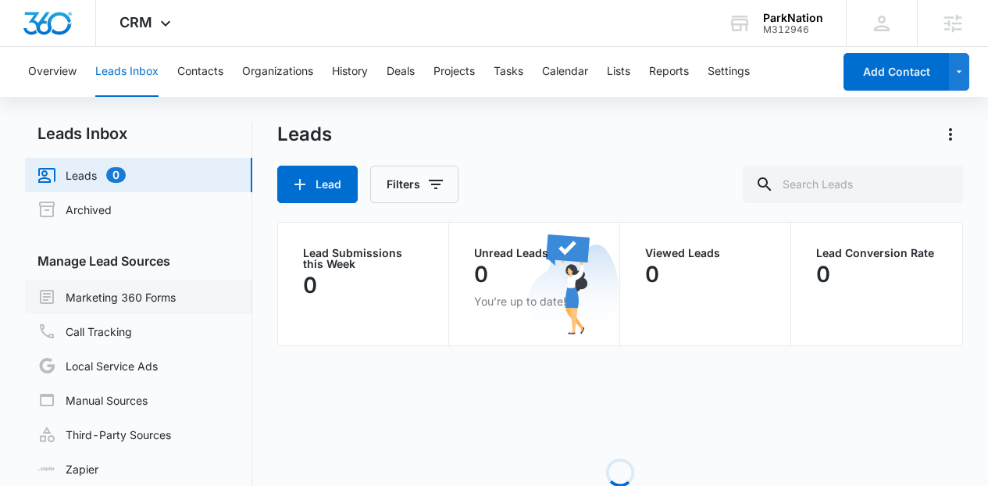
click at [168, 287] on link "Marketing 360 Forms" at bounding box center [106, 296] width 138 height 19
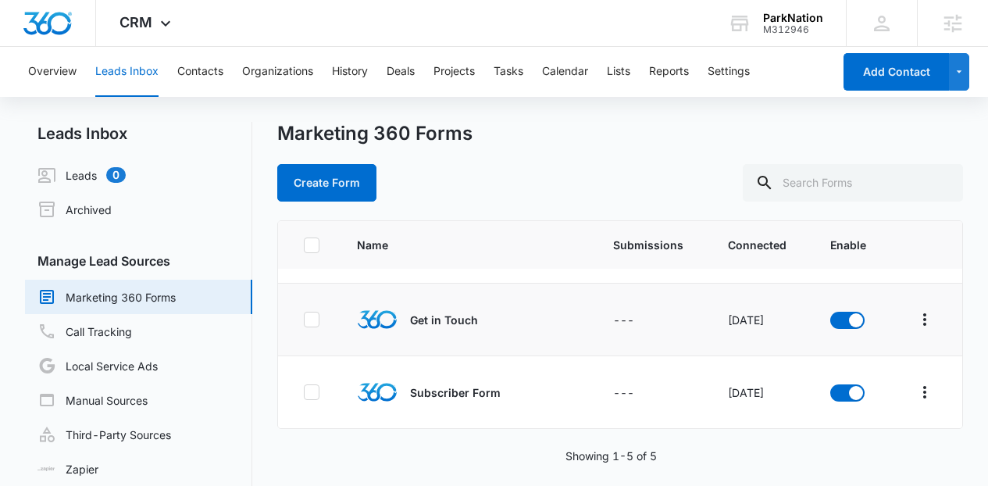
scroll to position [174, 0]
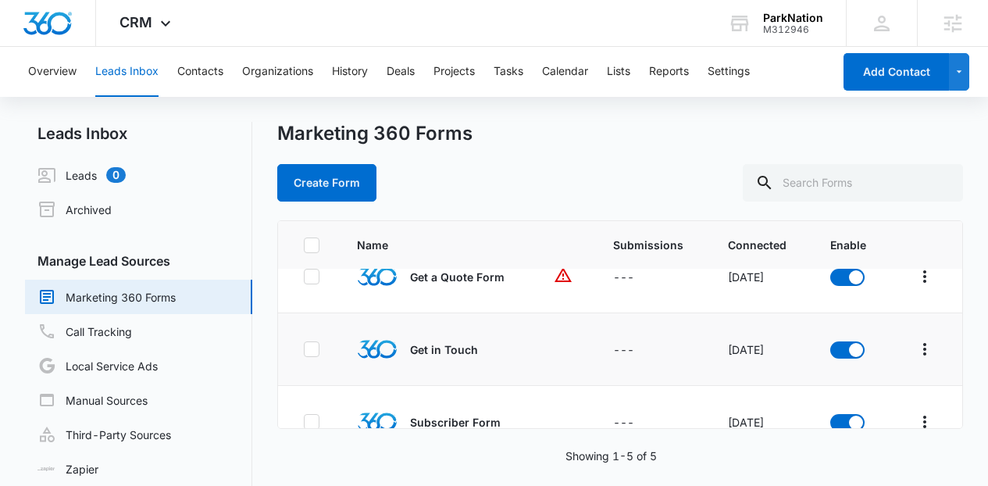
click at [943, 371] on td at bounding box center [925, 349] width 73 height 73
click at [923, 352] on icon "Overflow Menu" at bounding box center [924, 349] width 3 height 12
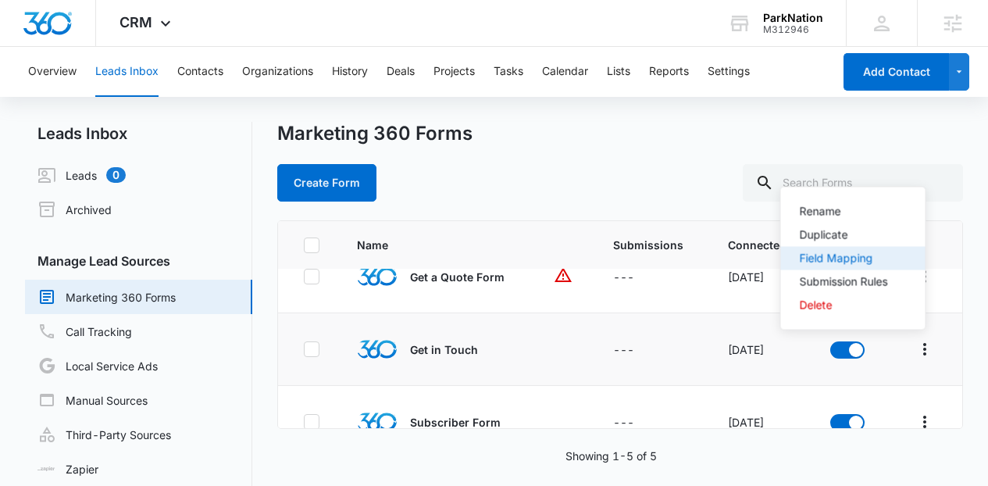
click at [832, 264] on div "Field Mapping" at bounding box center [844, 258] width 88 height 11
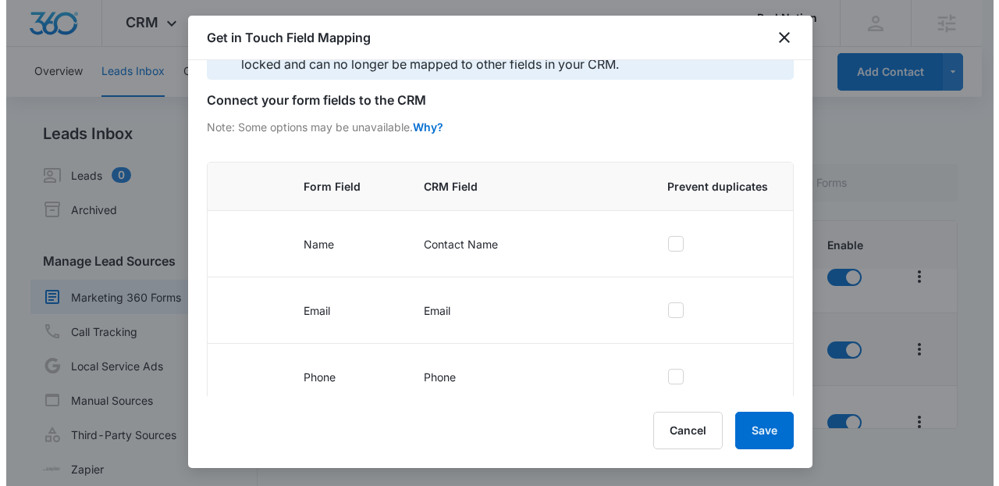
scroll to position [133, 0]
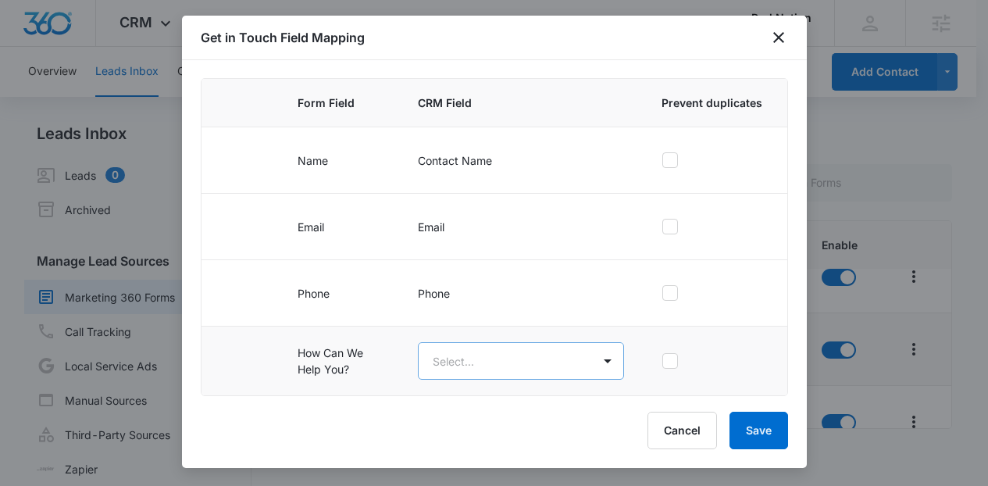
click at [474, 371] on body "CRM Apps Reputation Forms CRM Email Social Content Ads Intelligence Files Brand…" at bounding box center [494, 261] width 988 height 523
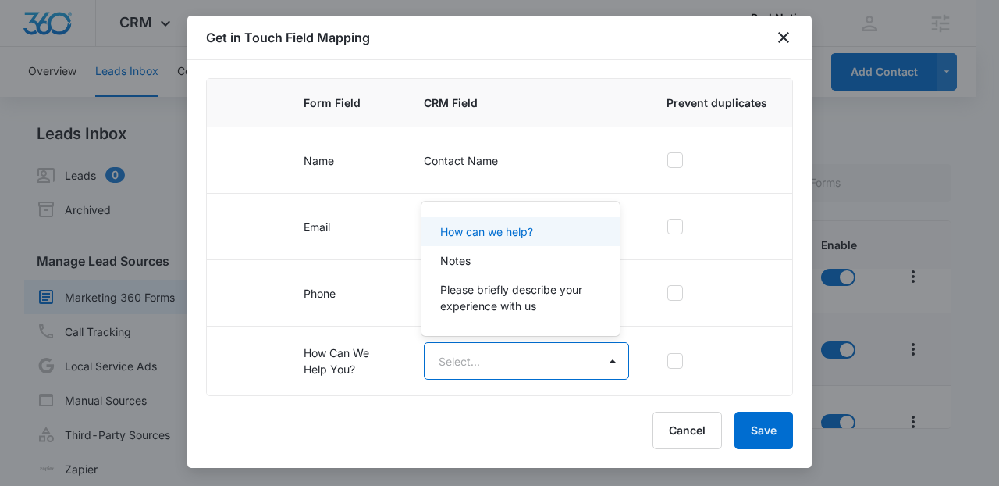
click at [489, 237] on p "How can we help?" at bounding box center [486, 231] width 93 height 16
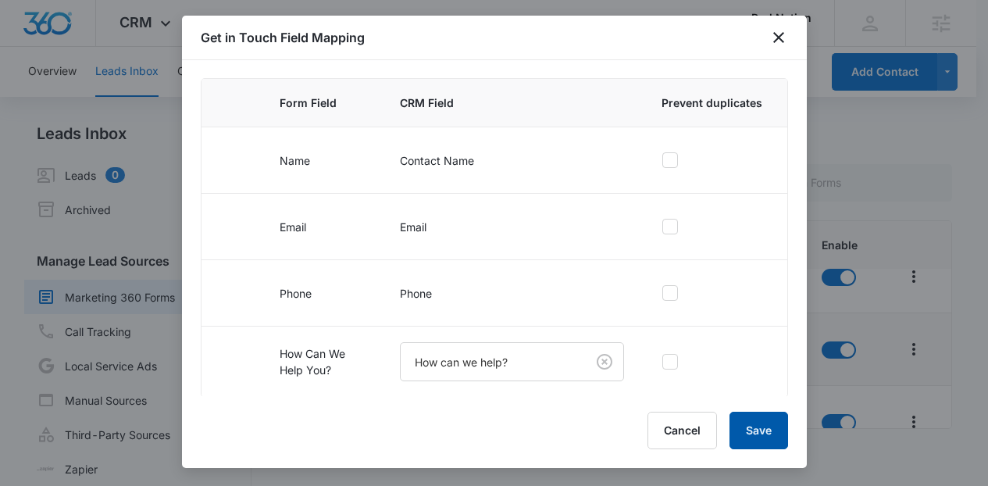
click at [743, 421] on button "Save" at bounding box center [758, 429] width 59 height 37
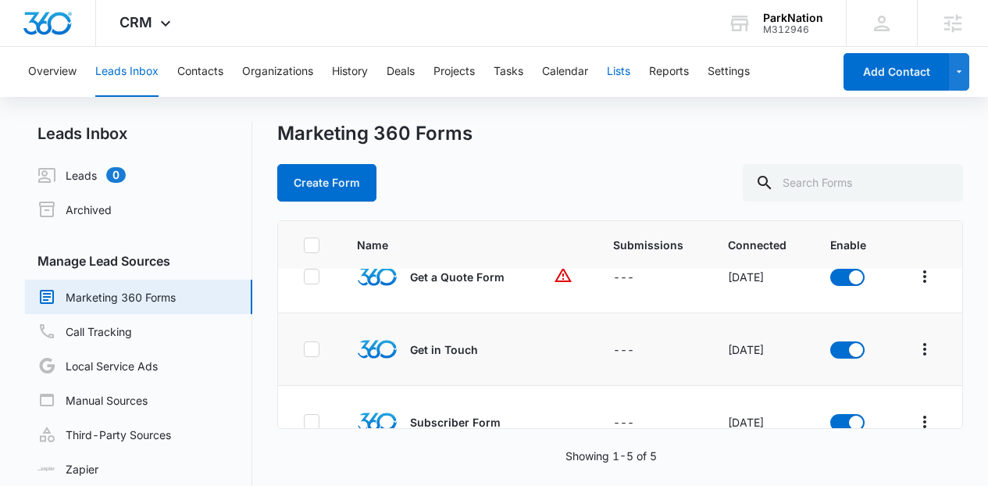
click at [618, 67] on button "Lists" at bounding box center [618, 72] width 23 height 50
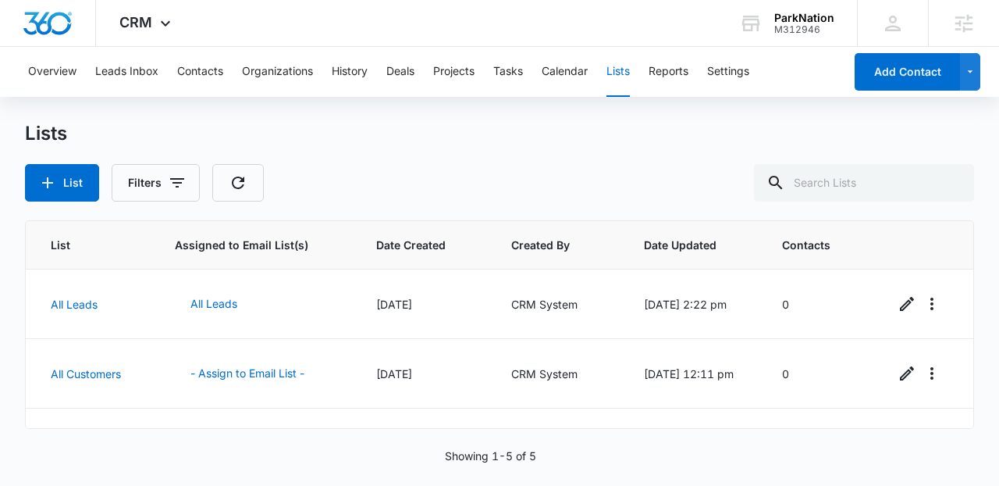
click at [974, 294] on div "List Assigned to Email List(s) Date Created Created By Date Updated Contacts Al…" at bounding box center [499, 324] width 949 height 208
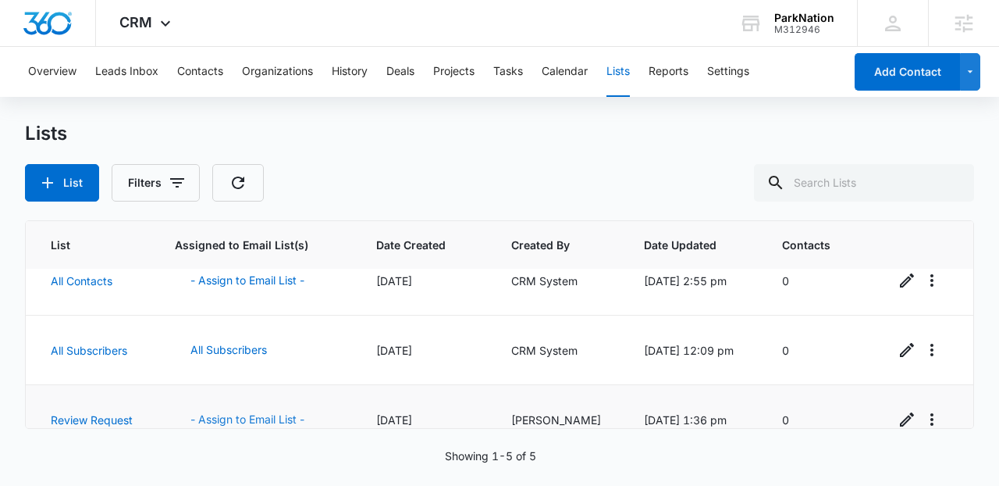
click at [235, 415] on button "- Assign to Email List -" at bounding box center [247, 419] width 145 height 37
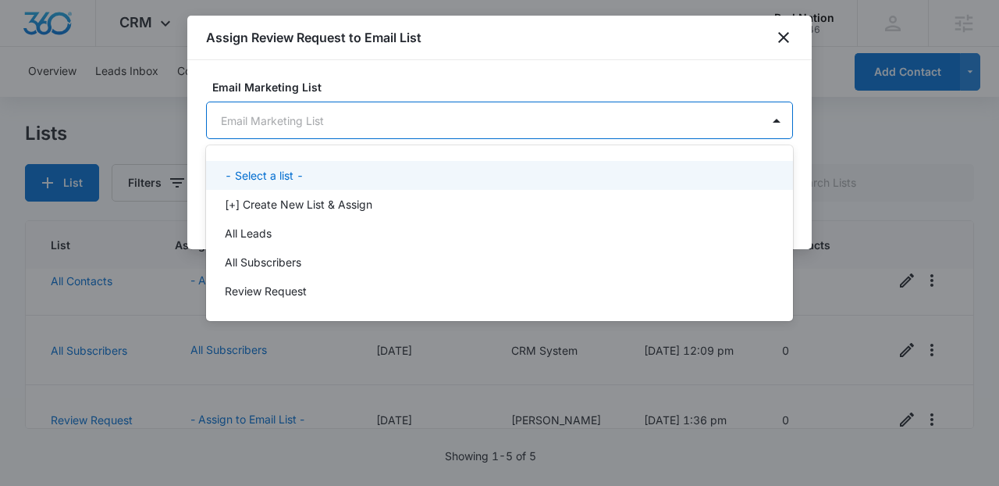
click at [319, 112] on body "CRM Apps Reputation Forms CRM Email Social Content Ads Intelligence Files Brand…" at bounding box center [499, 243] width 999 height 486
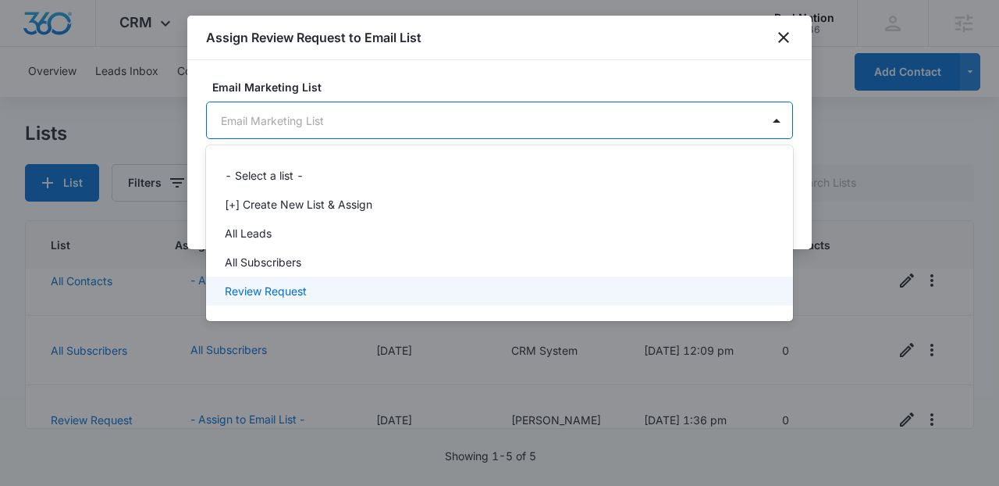
click at [297, 290] on p "Review Request" at bounding box center [266, 291] width 82 height 16
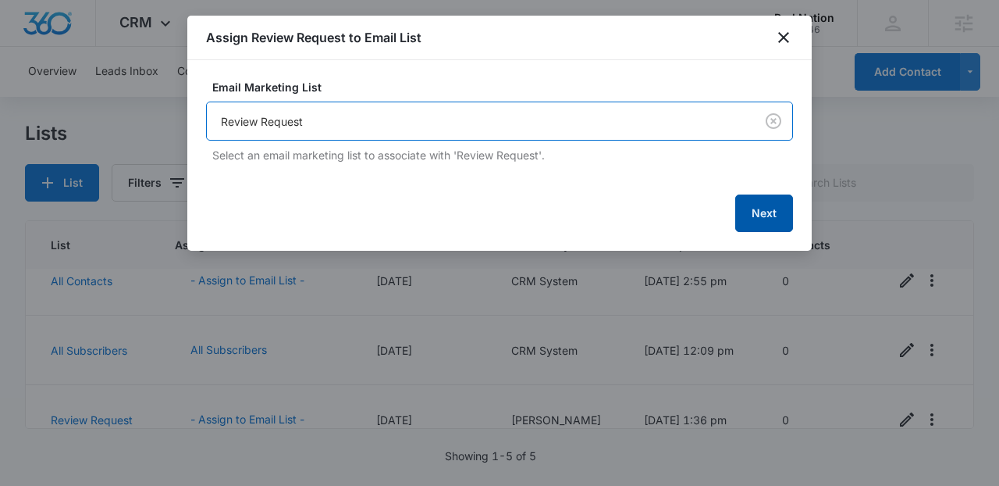
click at [750, 214] on button "Next" at bounding box center [765, 212] width 58 height 37
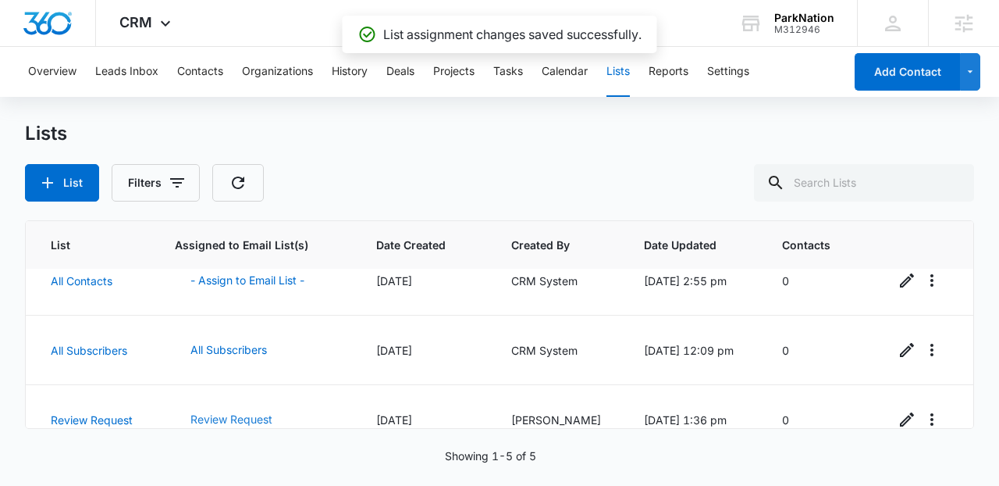
scroll to position [173, 0]
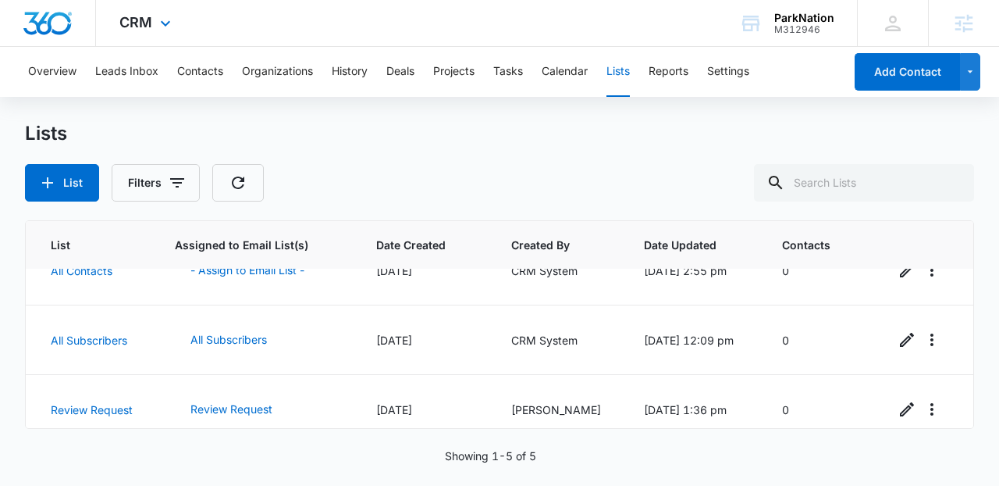
click at [152, 16] on div "CRM Apps Reputation Forms CRM Email Social Content Ads Intelligence Files Brand…" at bounding box center [147, 23] width 102 height 46
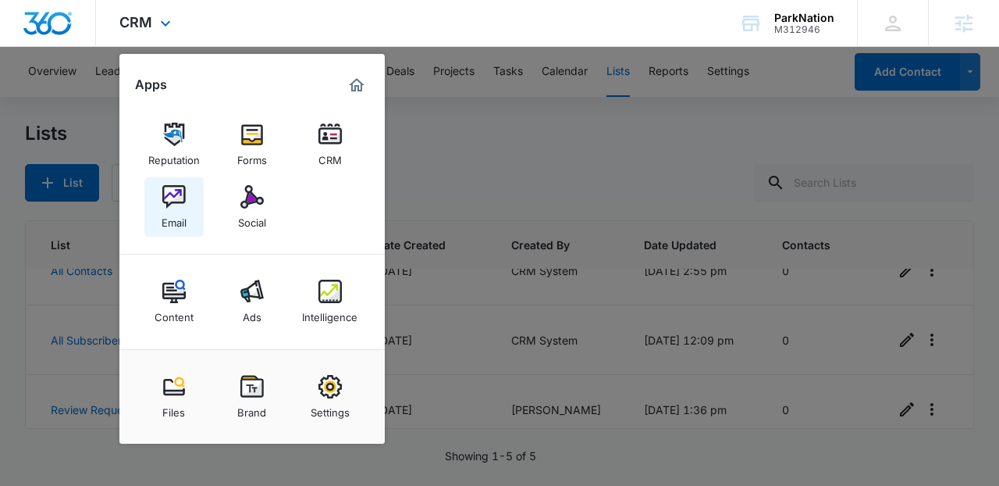
click at [180, 204] on img at bounding box center [173, 196] width 23 height 23
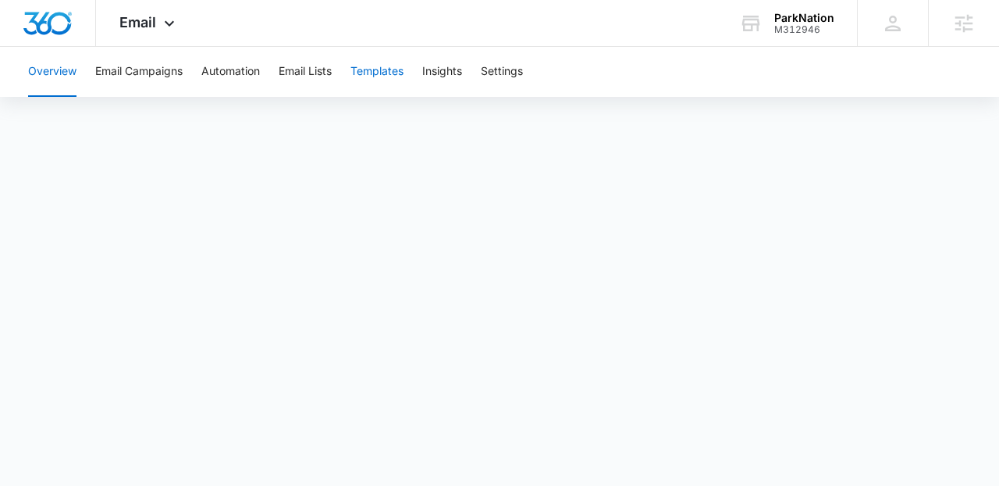
click at [388, 66] on button "Templates" at bounding box center [377, 72] width 53 height 50
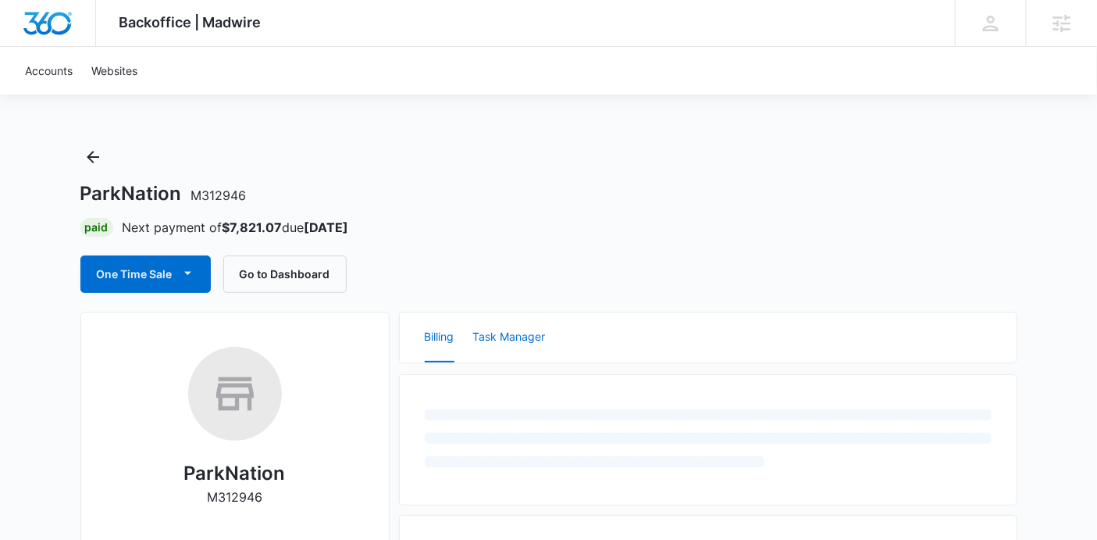
click at [512, 341] on button "Task Manager" at bounding box center [509, 337] width 73 height 50
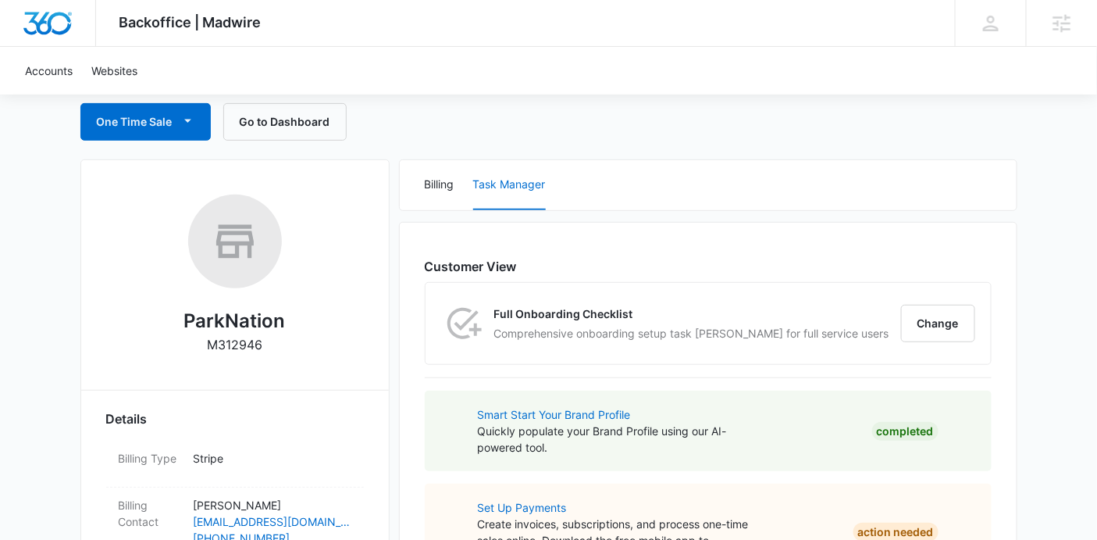
scroll to position [142, 0]
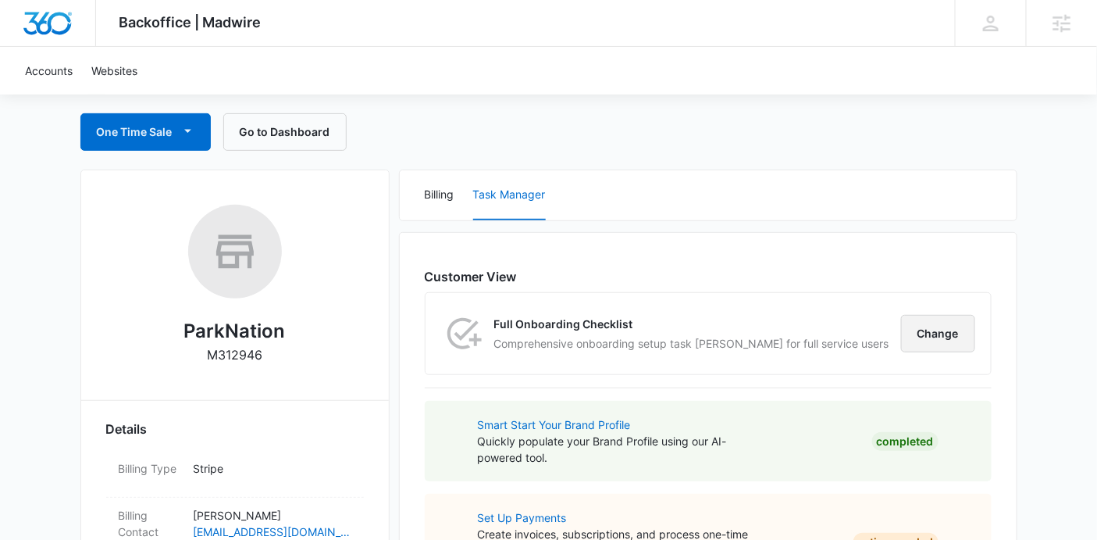
click at [937, 340] on button "Change" at bounding box center [938, 333] width 74 height 37
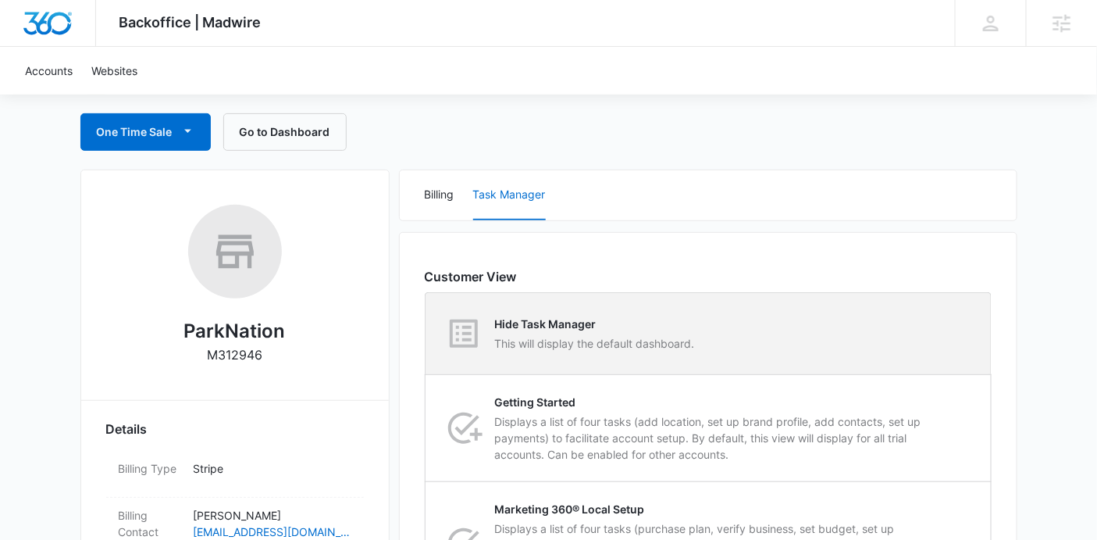
click at [850, 312] on div "Hide Task Manager This will display the default dashboard." at bounding box center [708, 333] width 565 height 81
click at [426, 333] on input "Hide Task Manager This will display the default dashboard." at bounding box center [426, 333] width 1 height 1
radio input "true"
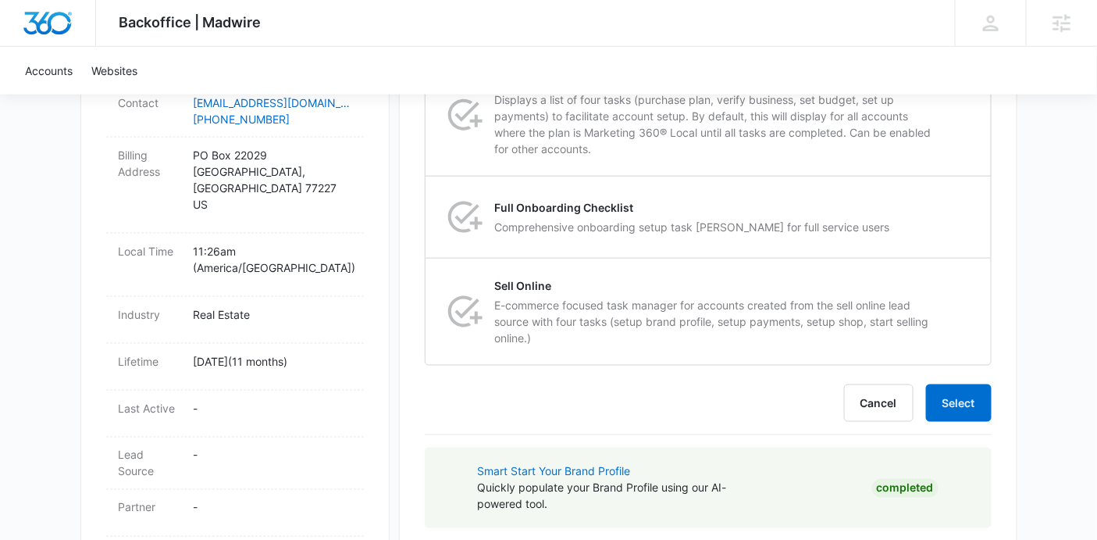
scroll to position [588, 0]
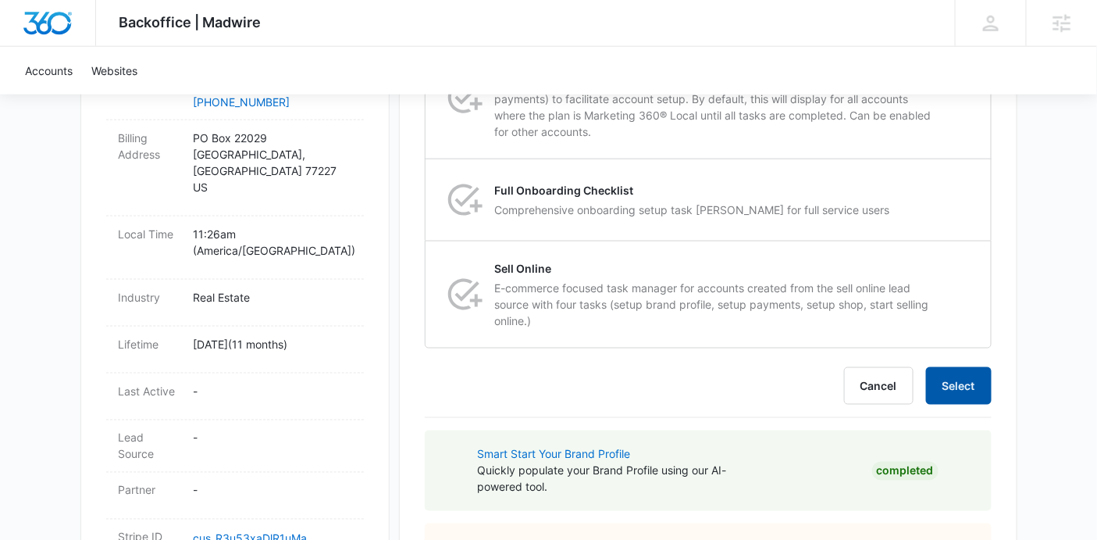
click at [960, 376] on button "Select" at bounding box center [959, 385] width 66 height 37
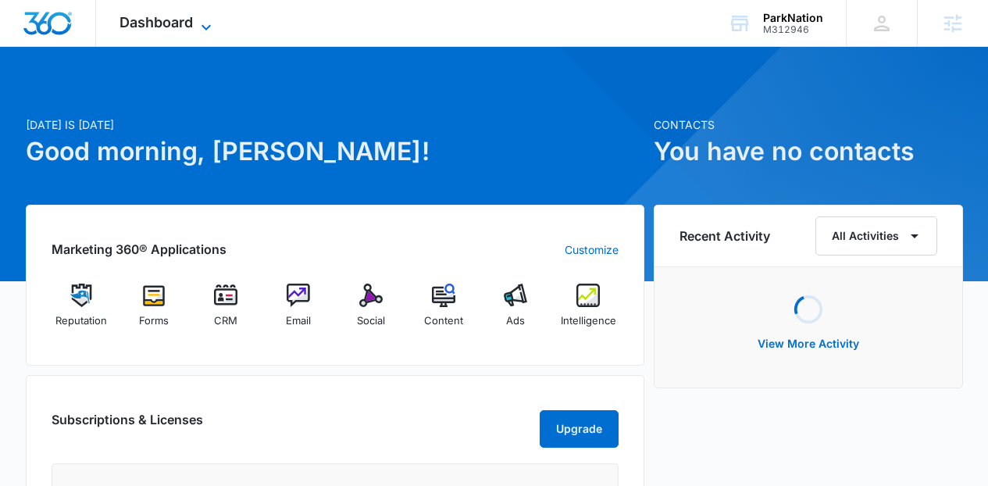
click at [191, 18] on span "Dashboard" at bounding box center [155, 22] width 73 height 16
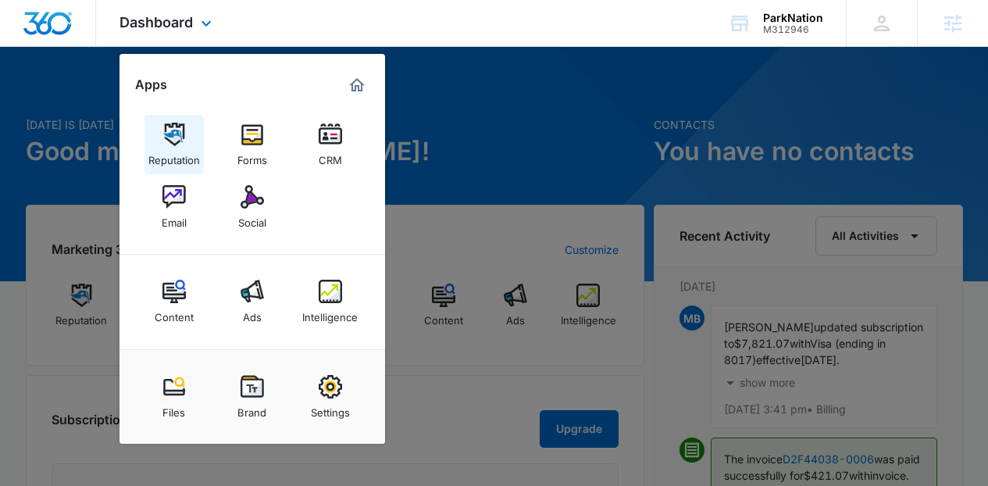
click at [179, 149] on div "Reputation" at bounding box center [174, 156] width 52 height 20
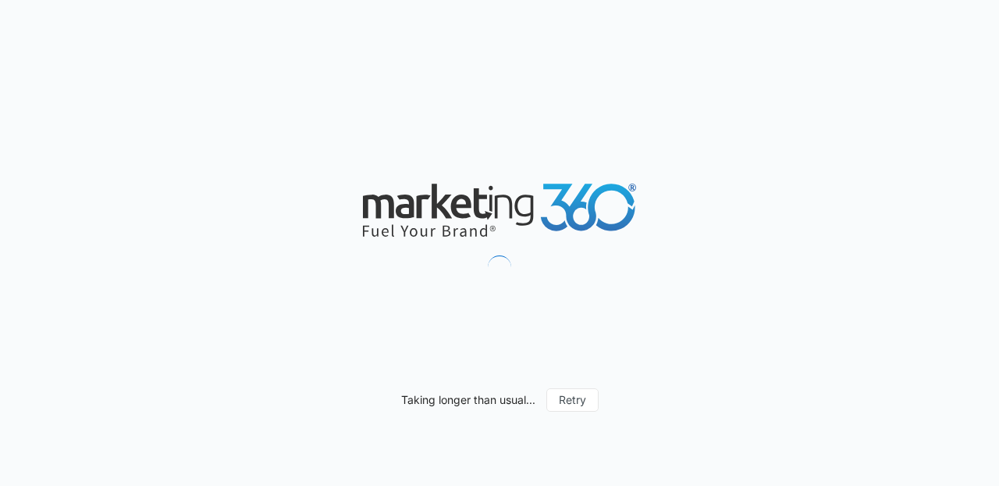
click at [604, 404] on div "Taking longer than usual... Retry" at bounding box center [499, 243] width 999 height 486
click at [585, 400] on button "Retry" at bounding box center [573, 399] width 52 height 23
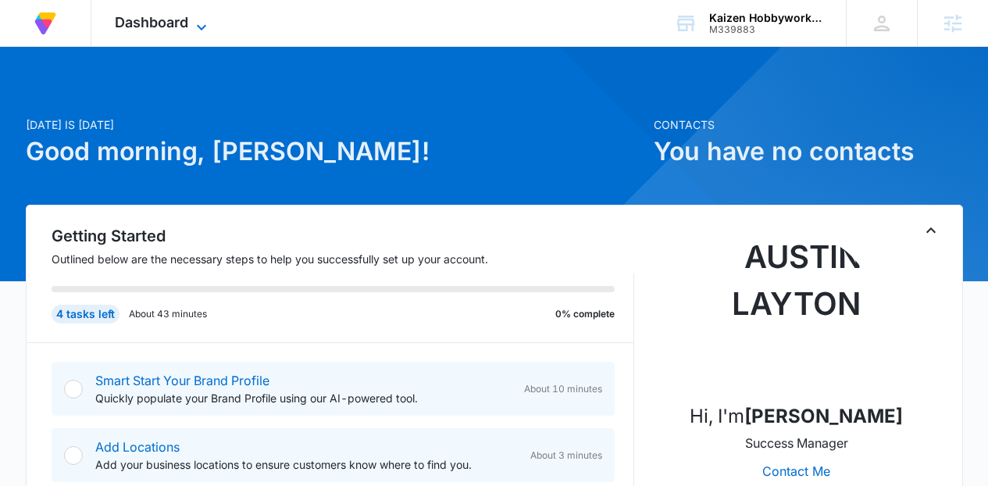
click at [206, 24] on icon at bounding box center [201, 26] width 9 height 5
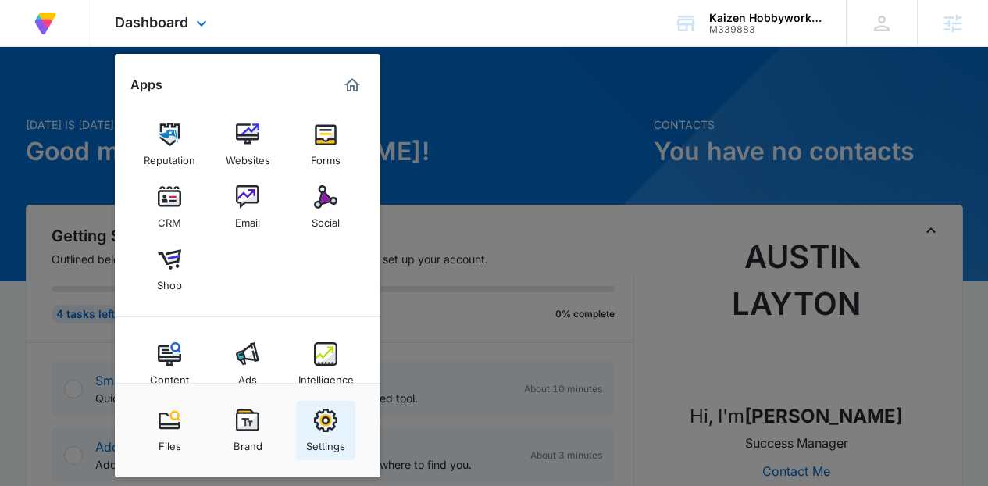
click at [329, 428] on img at bounding box center [325, 419] width 23 height 23
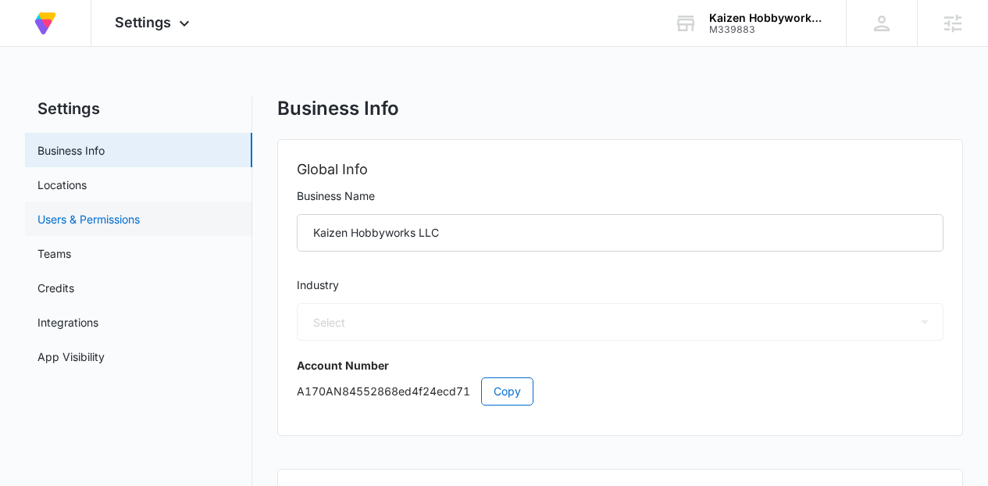
select select "45"
click at [131, 225] on link "Users & Permissions" at bounding box center [88, 219] width 102 height 16
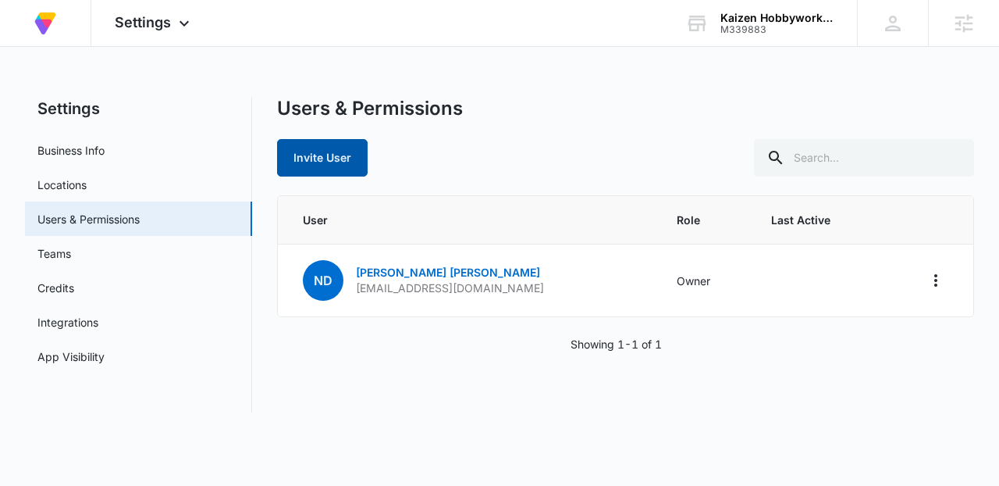
click at [315, 164] on button "Invite User" at bounding box center [322, 157] width 91 height 37
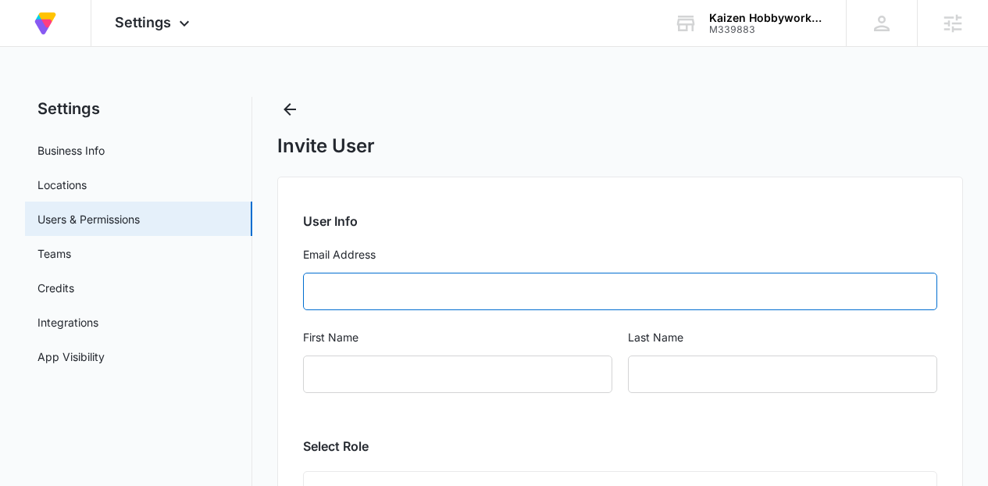
click at [381, 295] on input "Email Address" at bounding box center [620, 290] width 635 height 37
paste input "[EMAIL_ADDRESS][DOMAIN_NAME]"
type input "[EMAIL_ADDRESS][DOMAIN_NAME]"
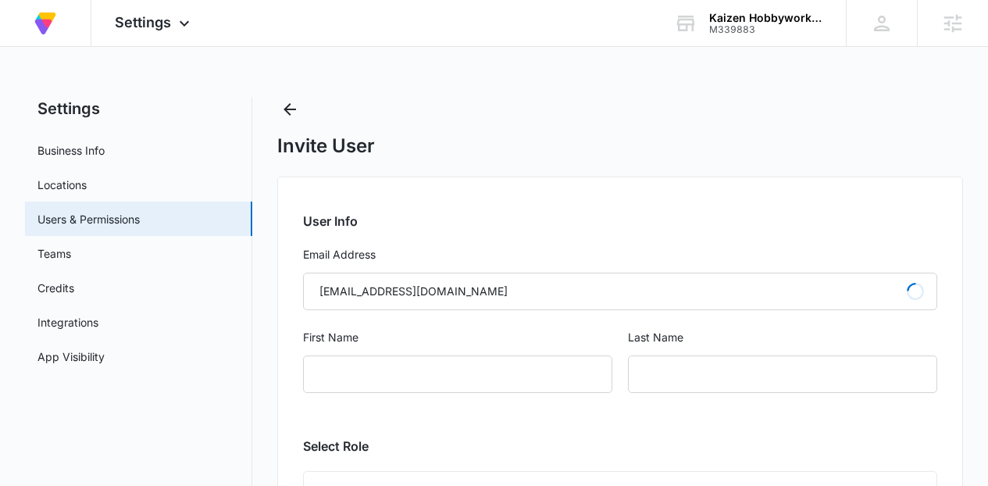
click at [490, 326] on form "User Info Email Address [EMAIL_ADDRESS][DOMAIN_NAME] Loading First Name Last Na…" at bounding box center [620, 312] width 635 height 200
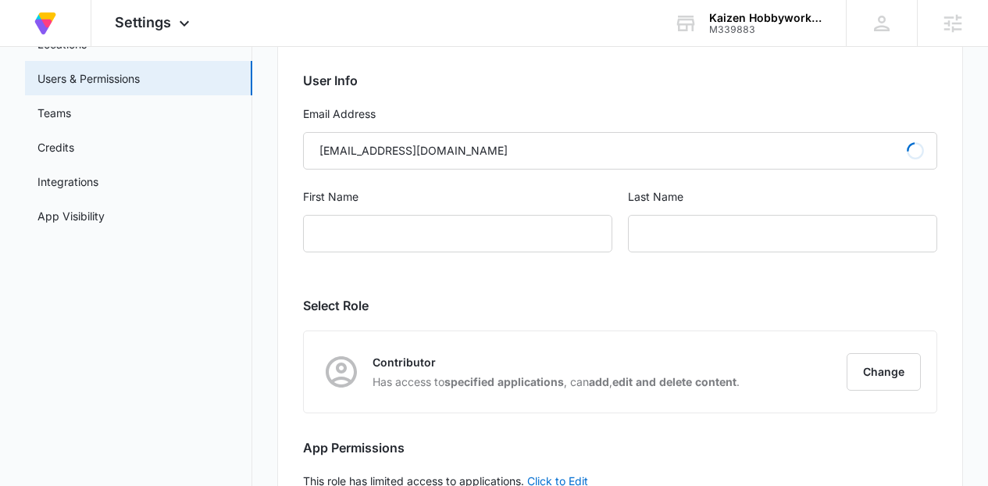
scroll to position [217, 0]
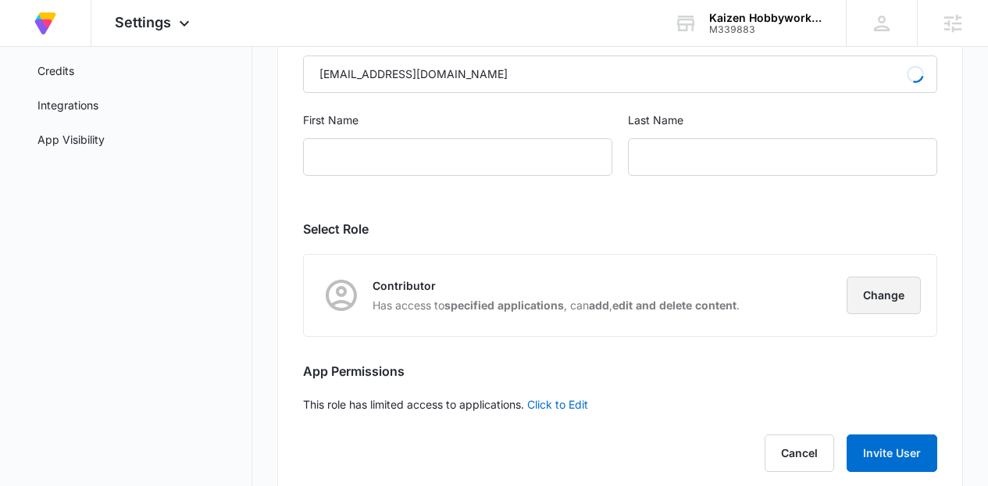
type input "Garret"
type input "Durie"
click at [893, 281] on button "Change" at bounding box center [883, 294] width 74 height 37
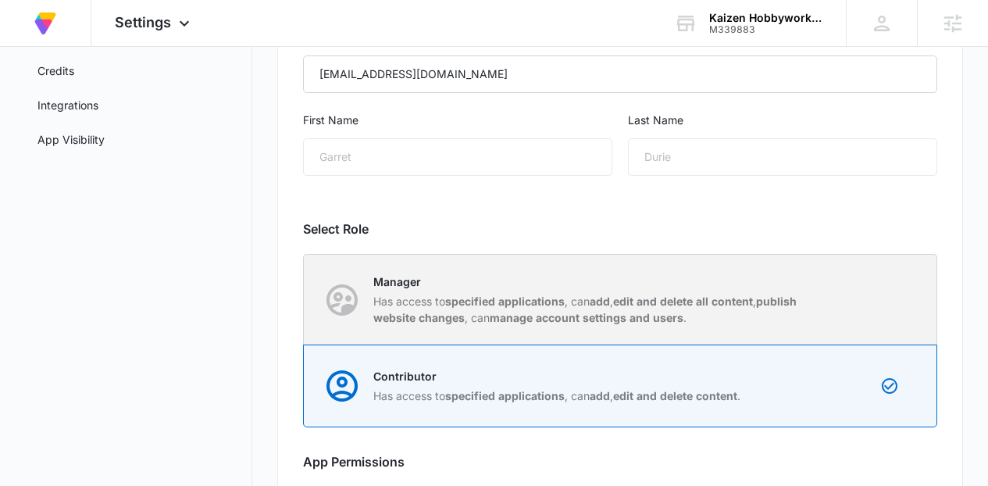
click at [820, 263] on div "Manager Has access to specified applications , can add , edit and delete all co…" at bounding box center [621, 300] width 632 height 90
click at [305, 299] on input "Manager Has access to specified applications , can add , edit and delete all co…" at bounding box center [304, 299] width 1 height 1
radio input "true"
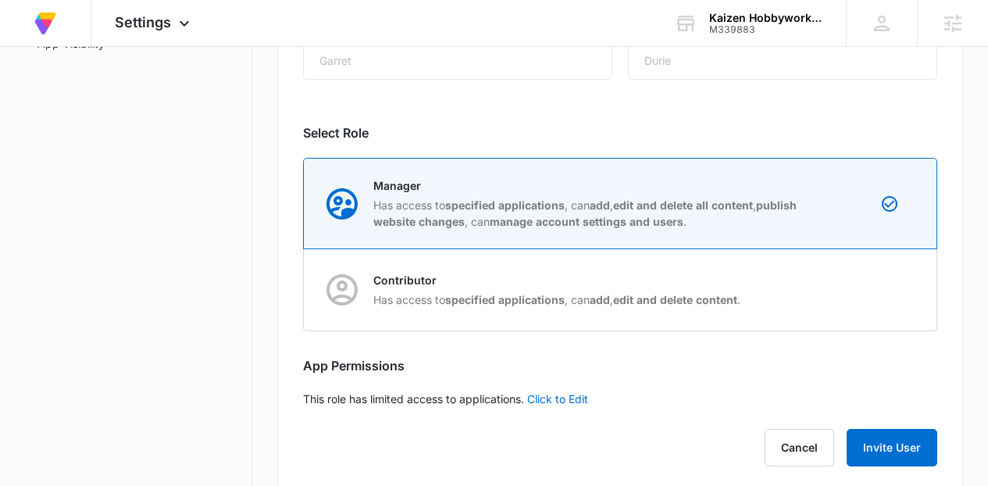
scroll to position [338, 0]
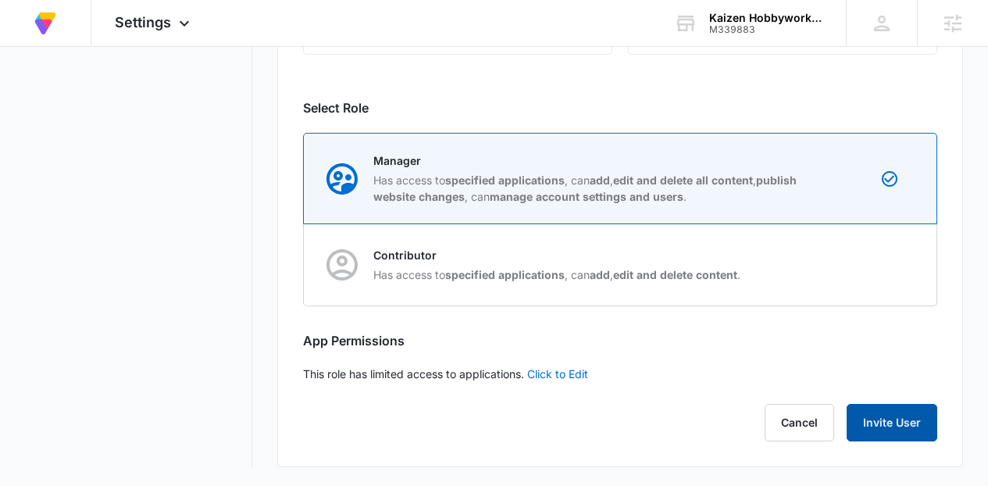
click at [890, 428] on button "Invite User" at bounding box center [891, 422] width 91 height 37
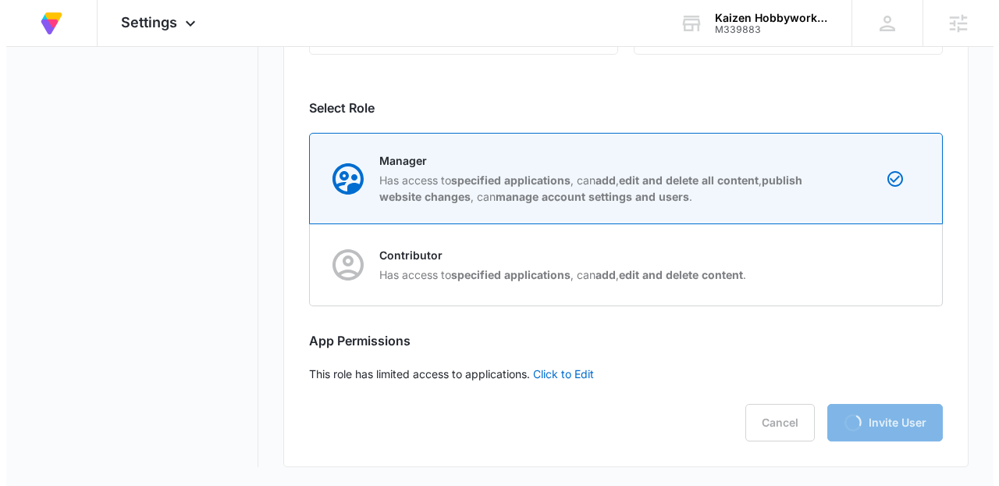
scroll to position [0, 0]
